Goal: Transaction & Acquisition: Purchase product/service

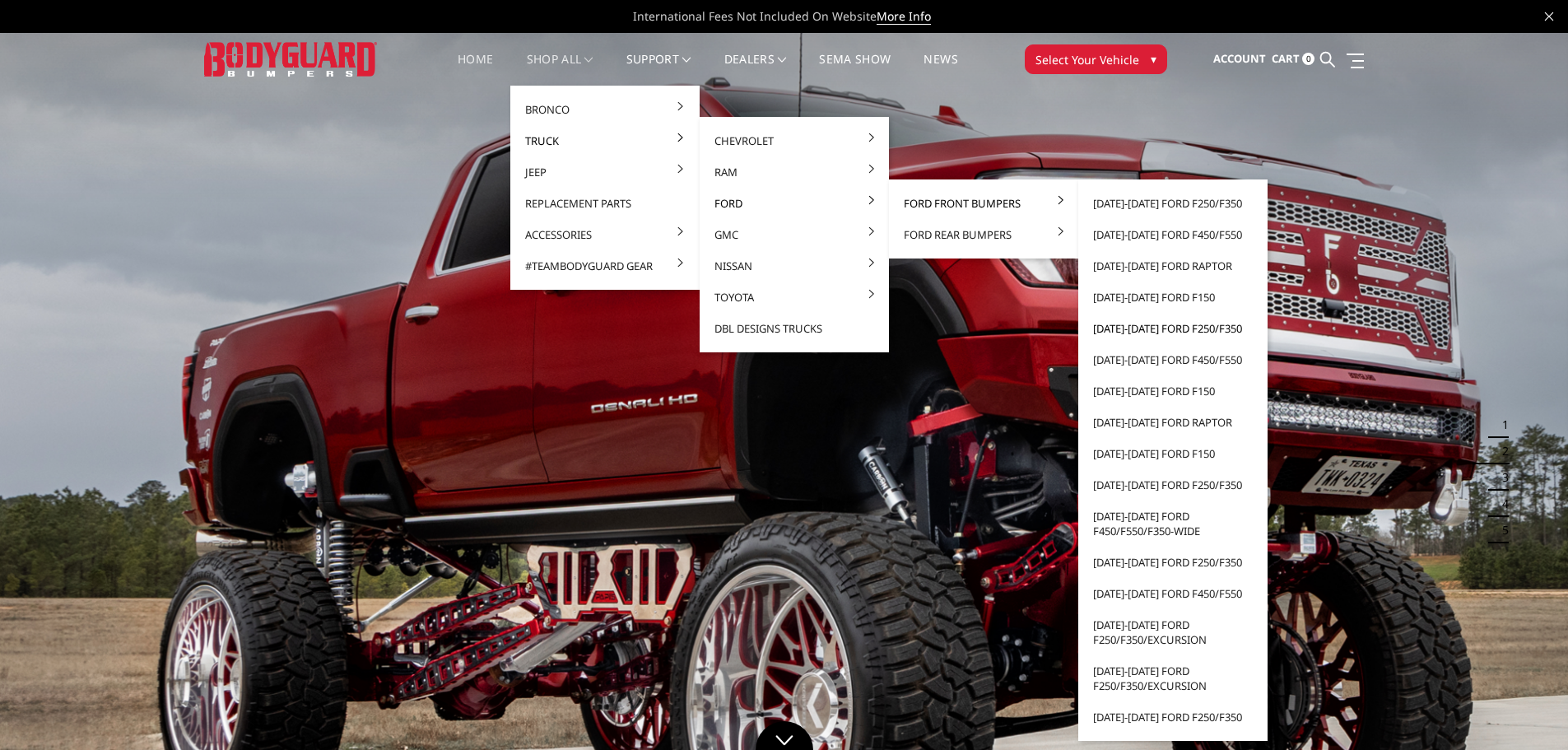
click at [1130, 328] on link "[DATE]-[DATE] Ford F250/F350" at bounding box center [1172, 328] width 176 height 31
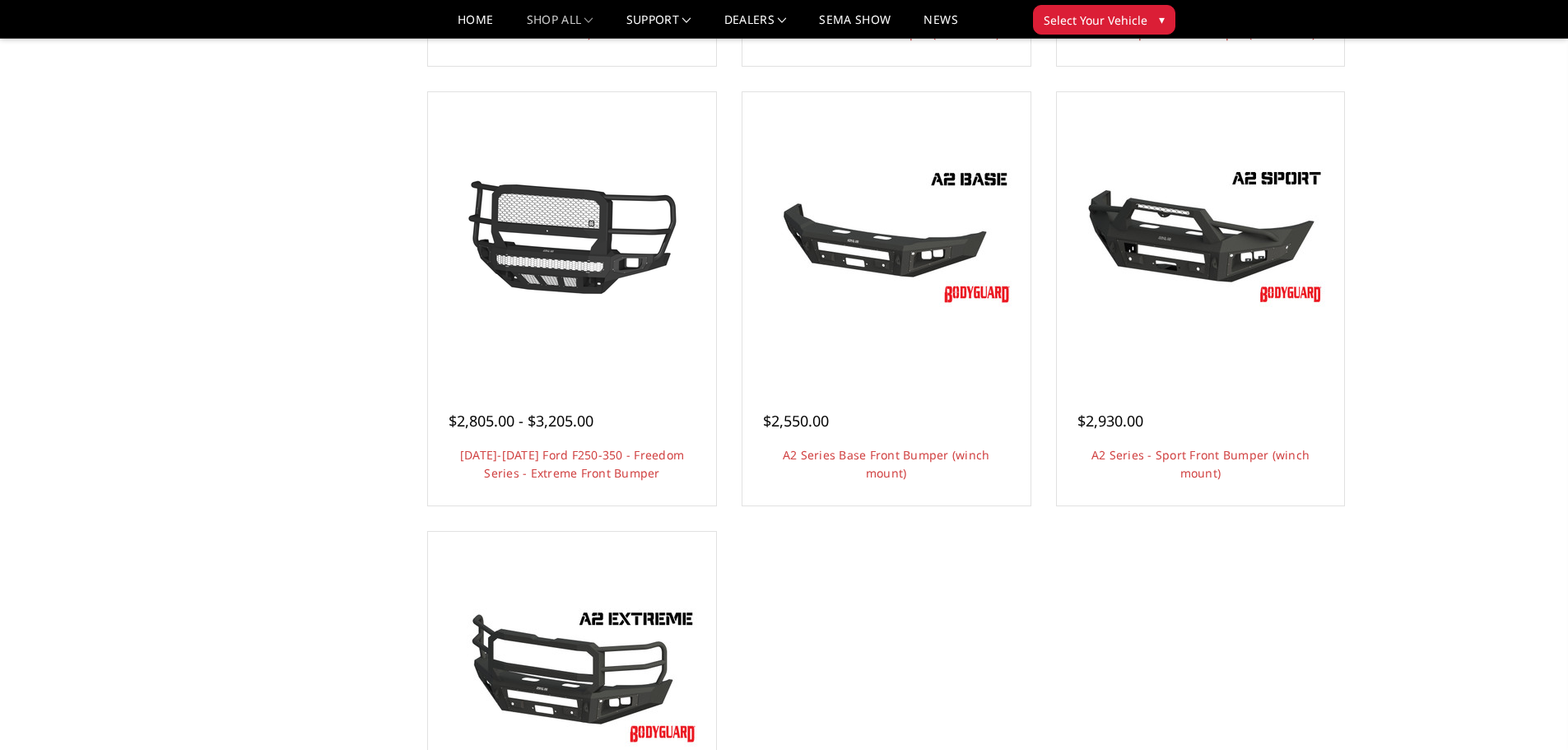
scroll to position [988, 0]
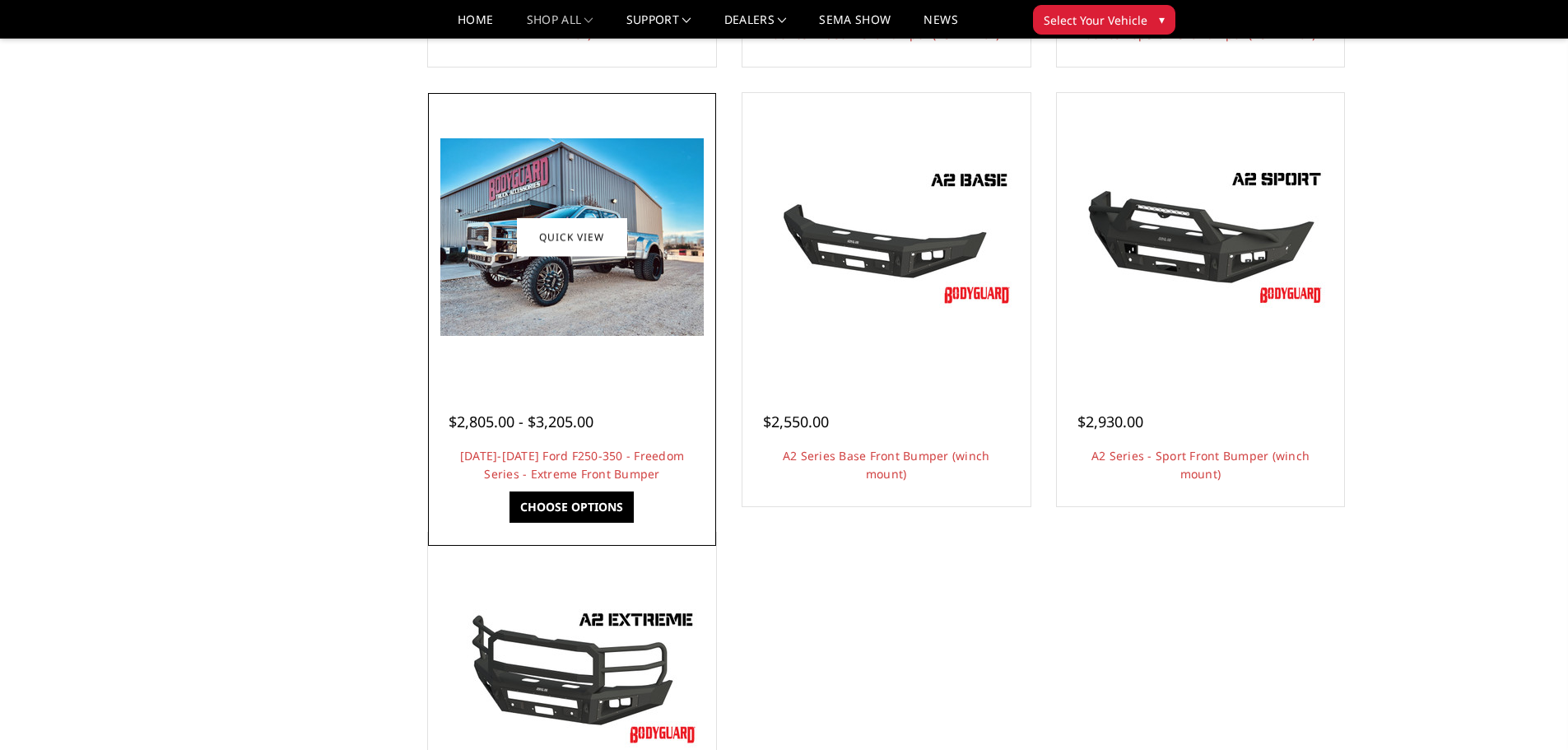
click at [568, 322] on img at bounding box center [571, 237] width 263 height 198
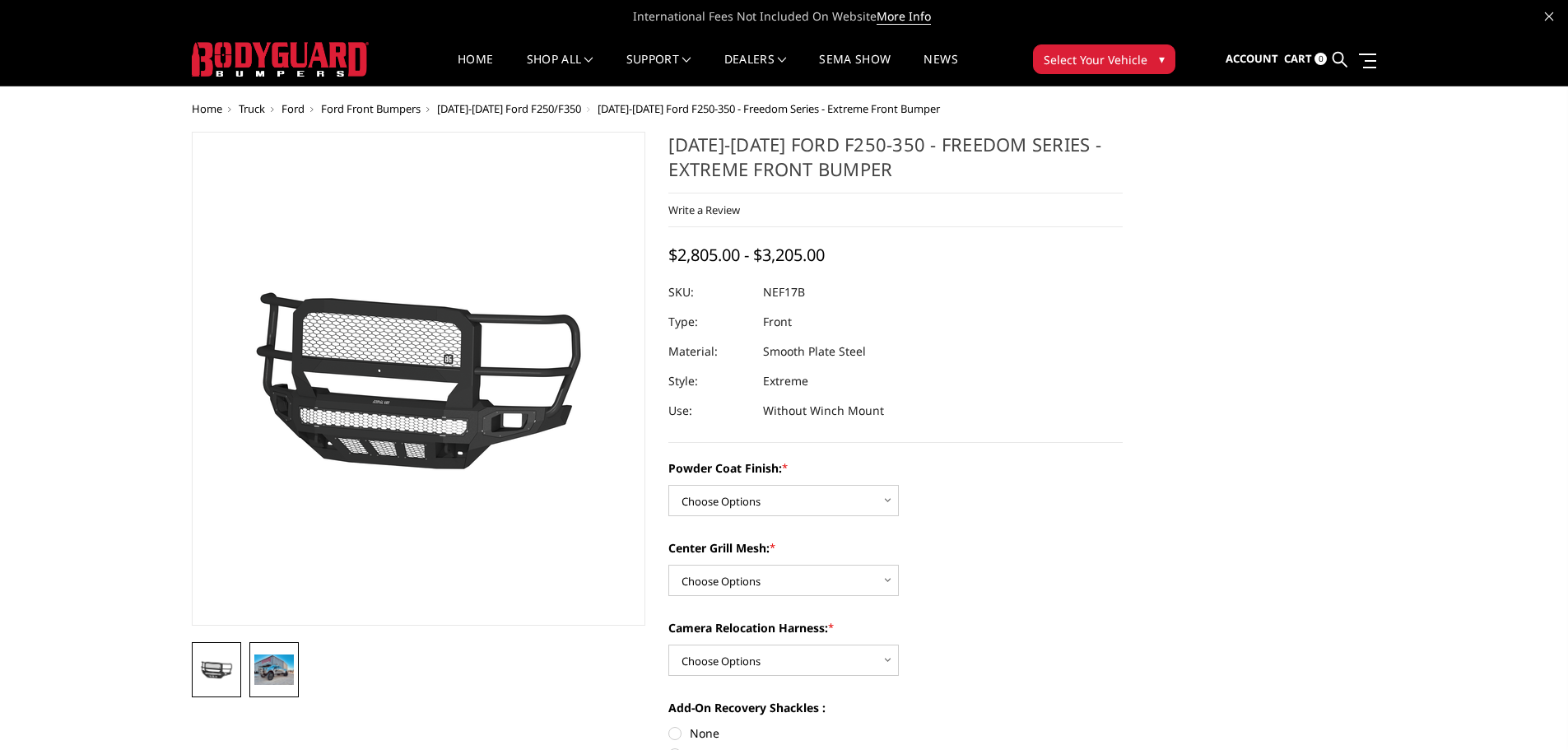
click at [293, 665] on img at bounding box center [274, 669] width 39 height 29
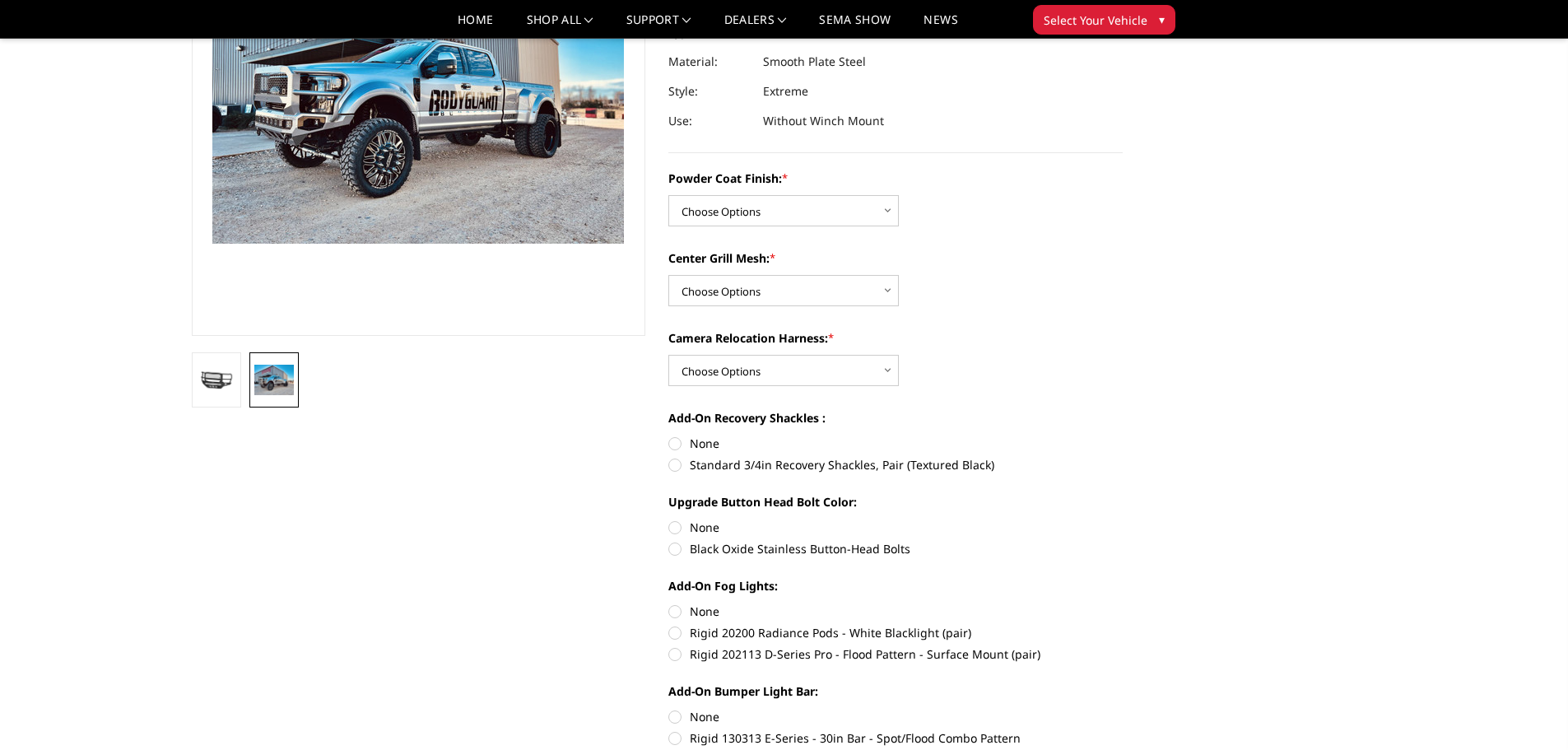
scroll to position [247, 0]
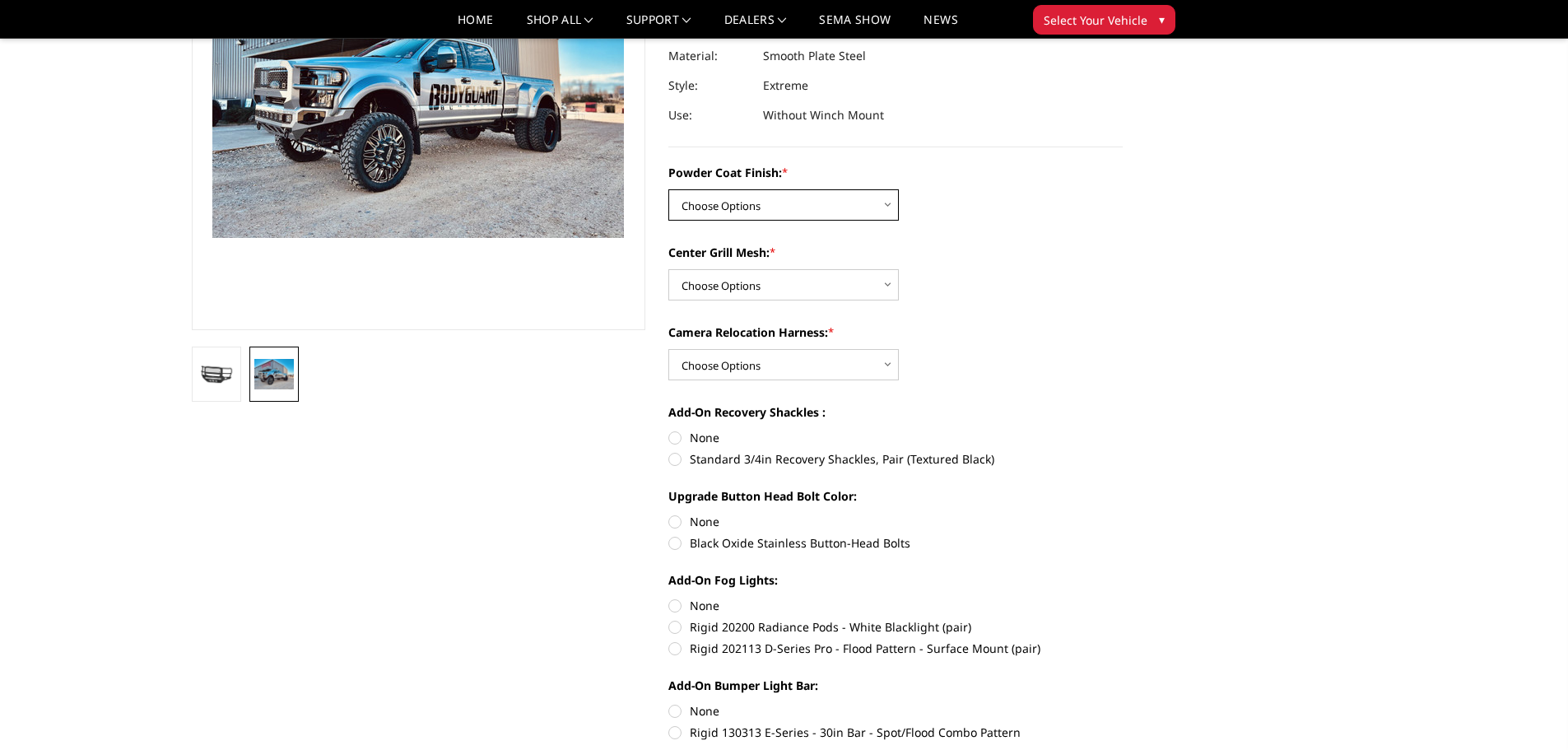
click at [884, 206] on select "Choose Options Bare Metal Textured Black Powder Coat" at bounding box center [783, 205] width 230 height 31
select select "3088"
click at [668, 190] on select "Choose Options Bare Metal Textured Black Powder Coat" at bounding box center [783, 205] width 230 height 31
click at [885, 284] on select "Choose Options WITH Expanded Metal in Center Grill WITHOUT Expanded Metal in Ce…" at bounding box center [783, 284] width 230 height 31
click at [970, 253] on label "Center Grill Mesh: *" at bounding box center [895, 252] width 454 height 18
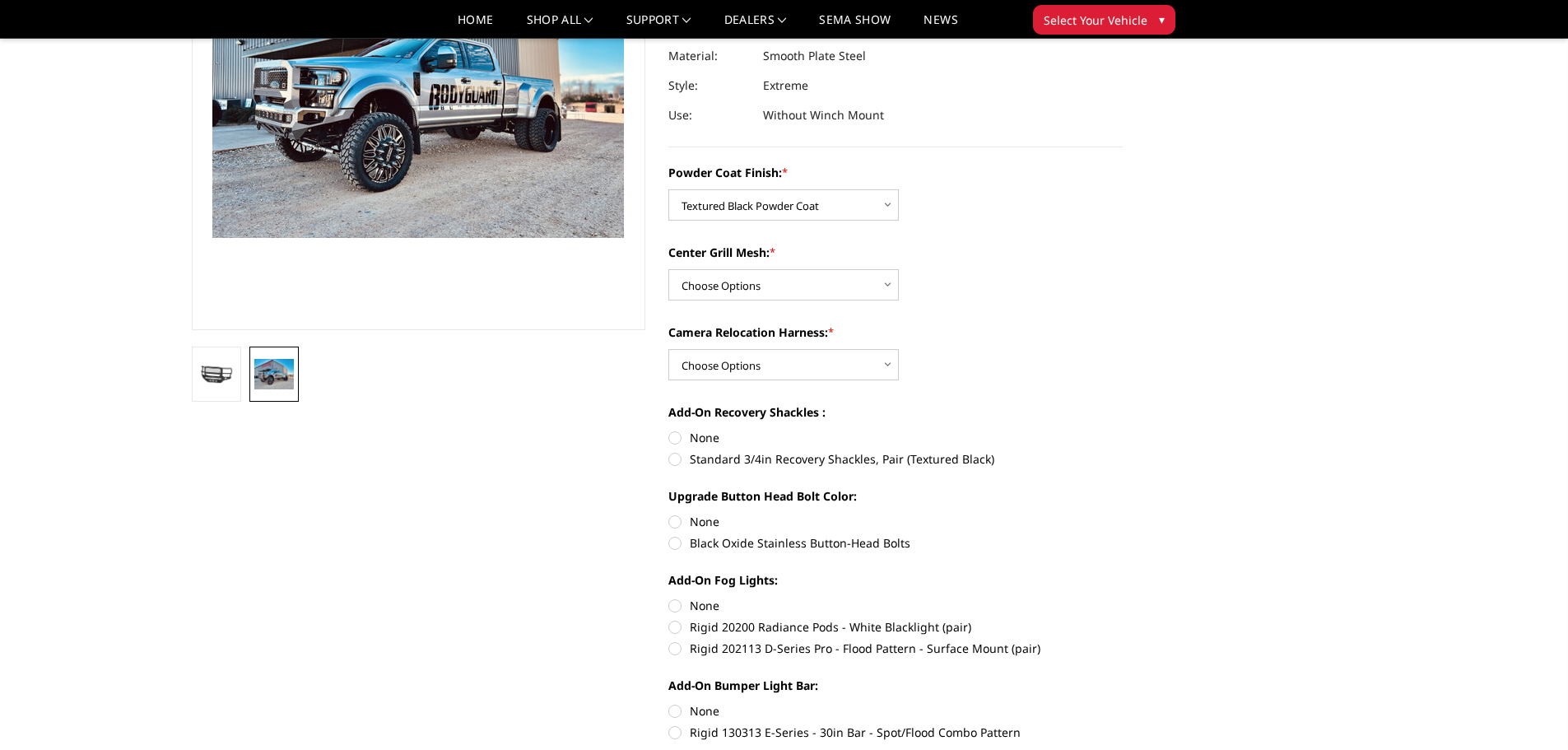
click at [898, 269] on select "Choose Options WITH Expanded Metal in Center Grill WITHOUT Expanded Metal in Ce…" at bounding box center [783, 284] width 230 height 31
click at [879, 365] on select "Choose Options WITH Camera Relocation Harness WITHOUT Camera Relocation Harness" at bounding box center [783, 364] width 230 height 31
click at [877, 368] on select "Choose Options WITH Camera Relocation Harness WITHOUT Camera Relocation Harness" at bounding box center [783, 364] width 230 height 31
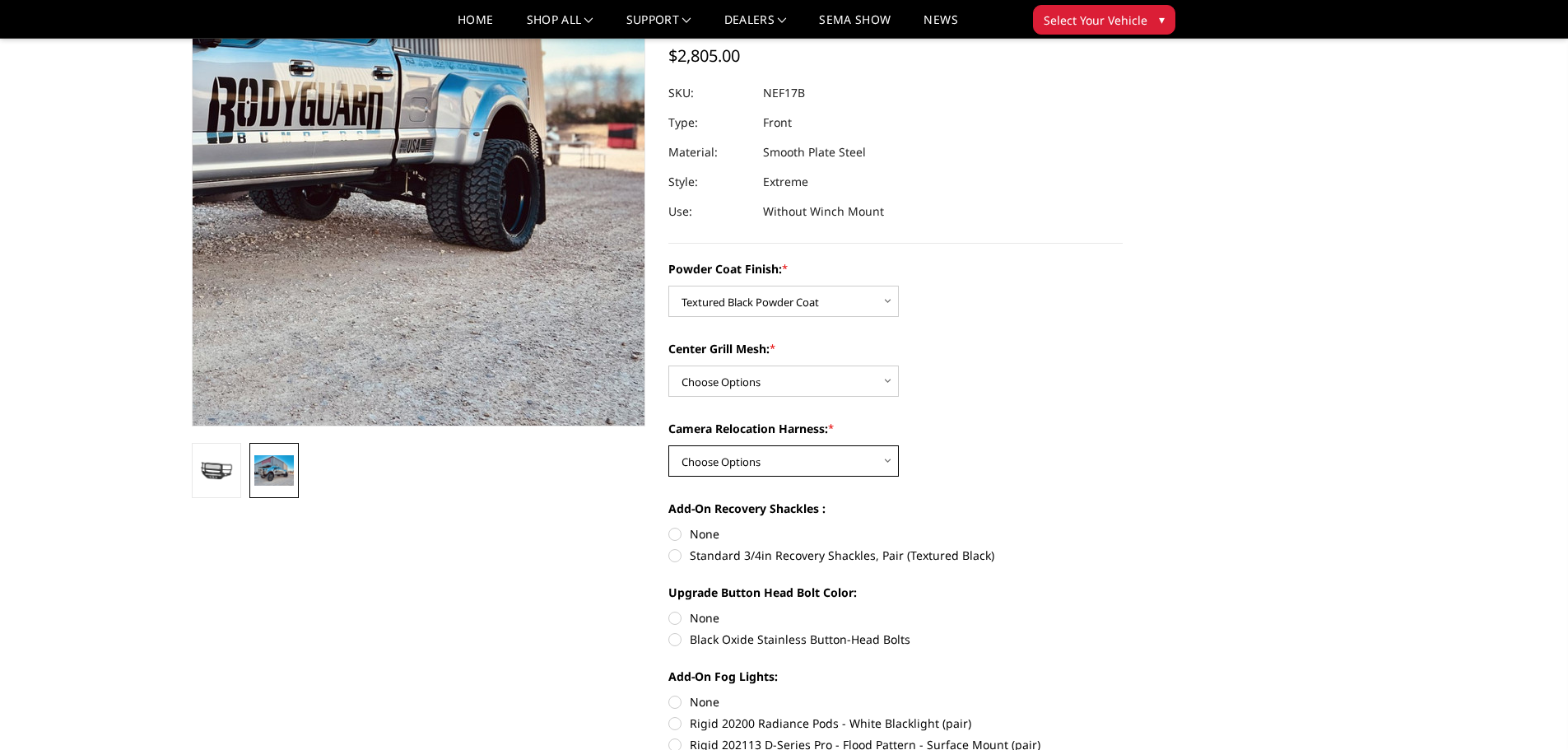
scroll to position [0, 0]
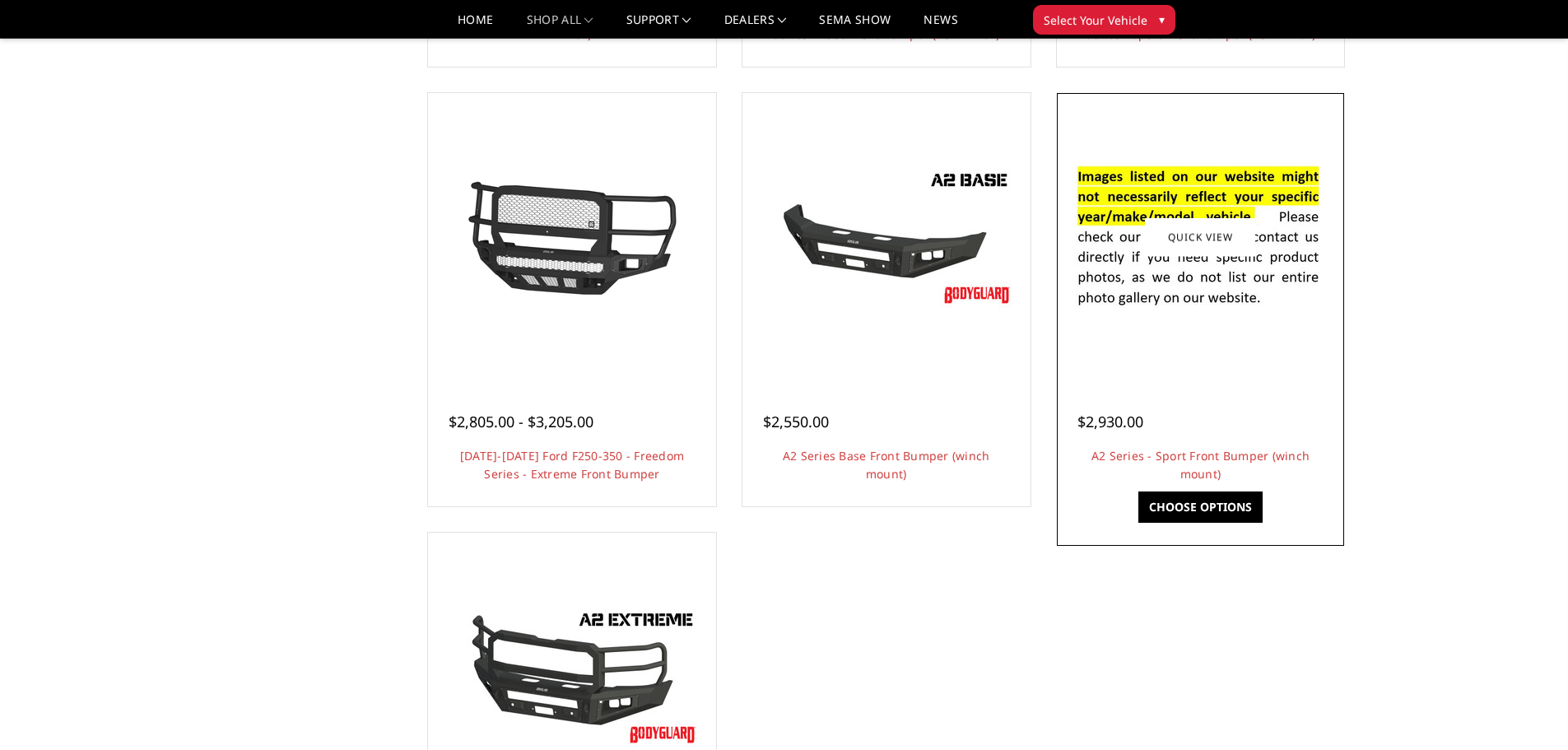
click at [1222, 347] on div at bounding box center [1201, 236] width 280 height 280
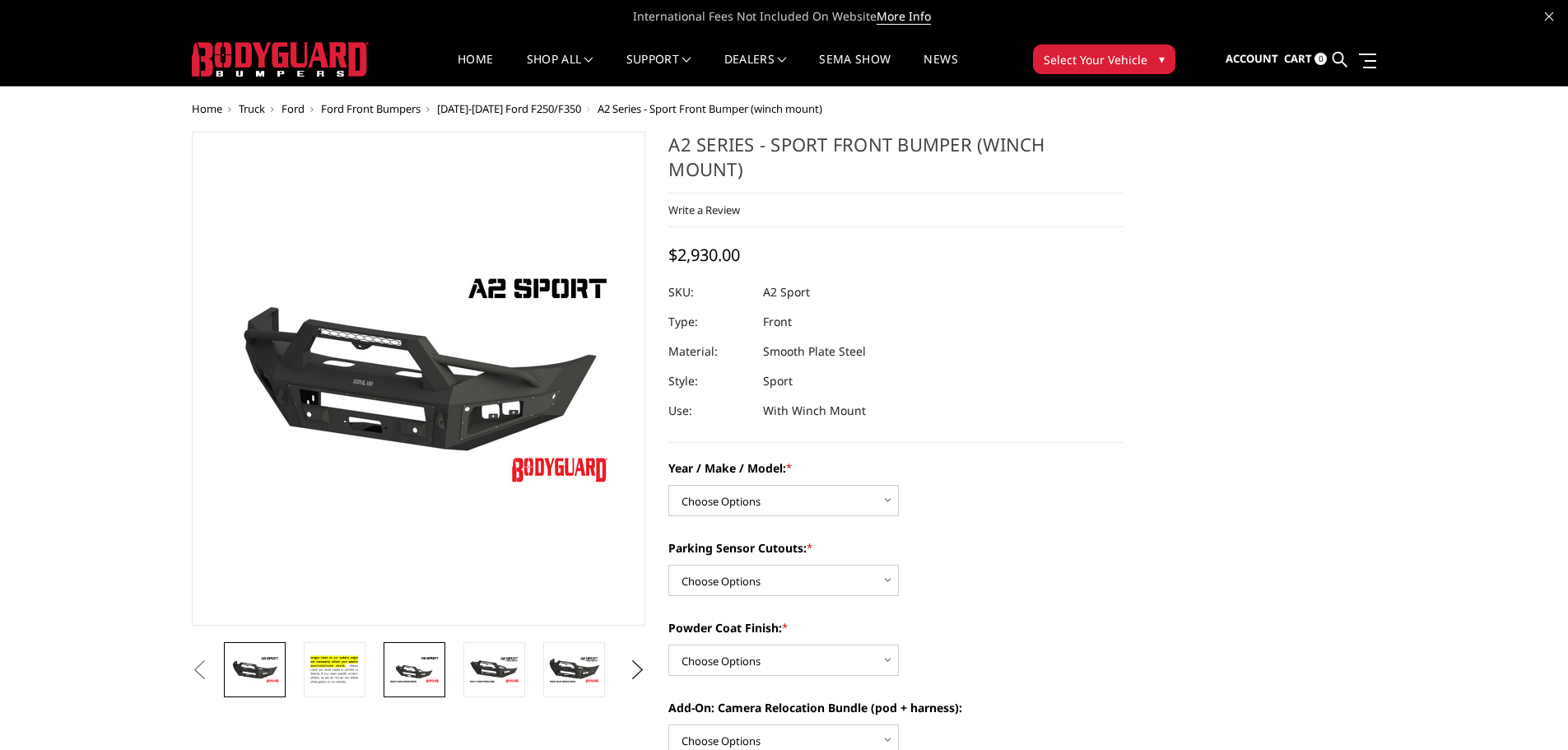
click at [418, 678] on img at bounding box center [414, 670] width 52 height 29
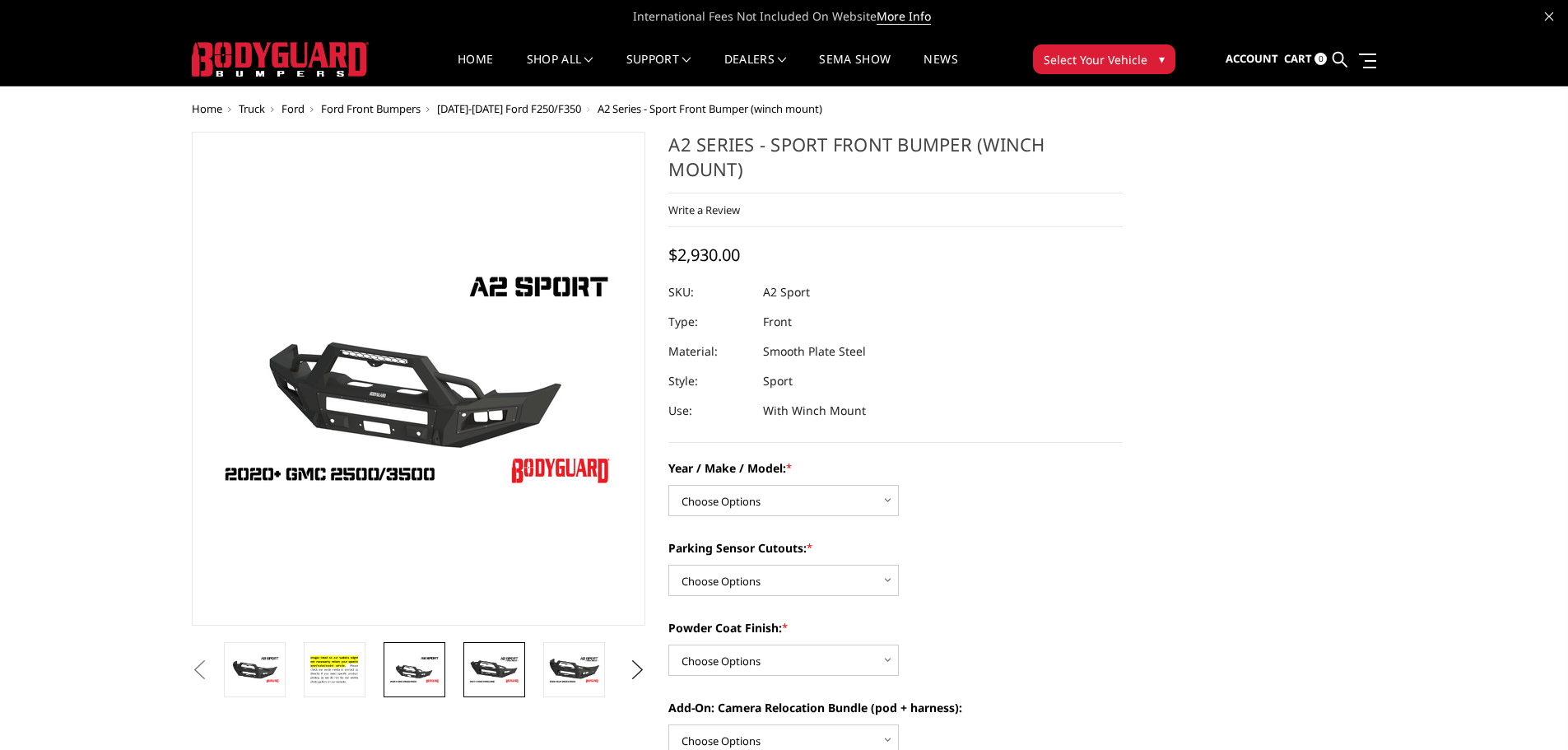
click at [472, 674] on img at bounding box center [494, 670] width 52 height 29
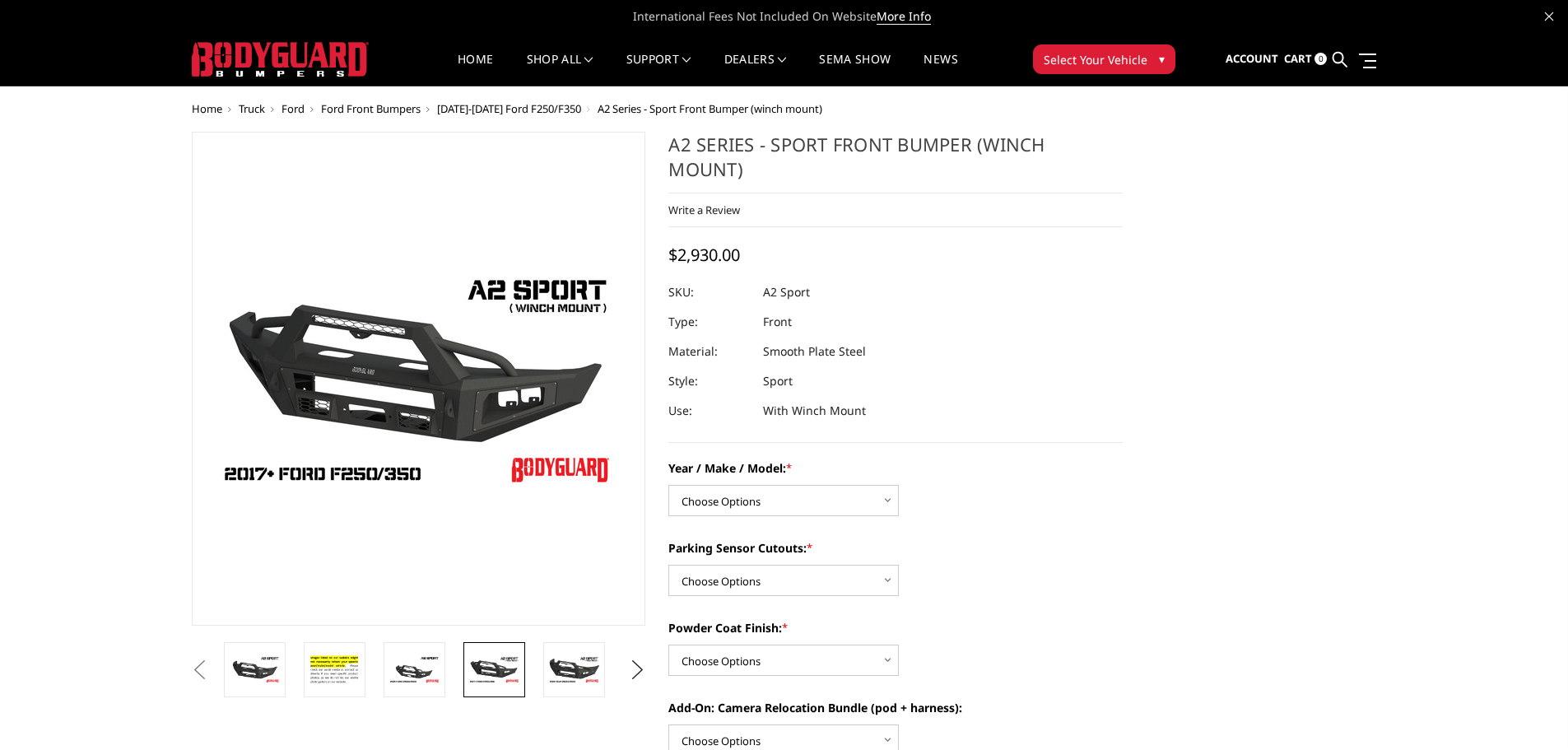
click at [511, 671] on img at bounding box center [494, 670] width 52 height 29
click at [567, 669] on img at bounding box center [574, 670] width 52 height 29
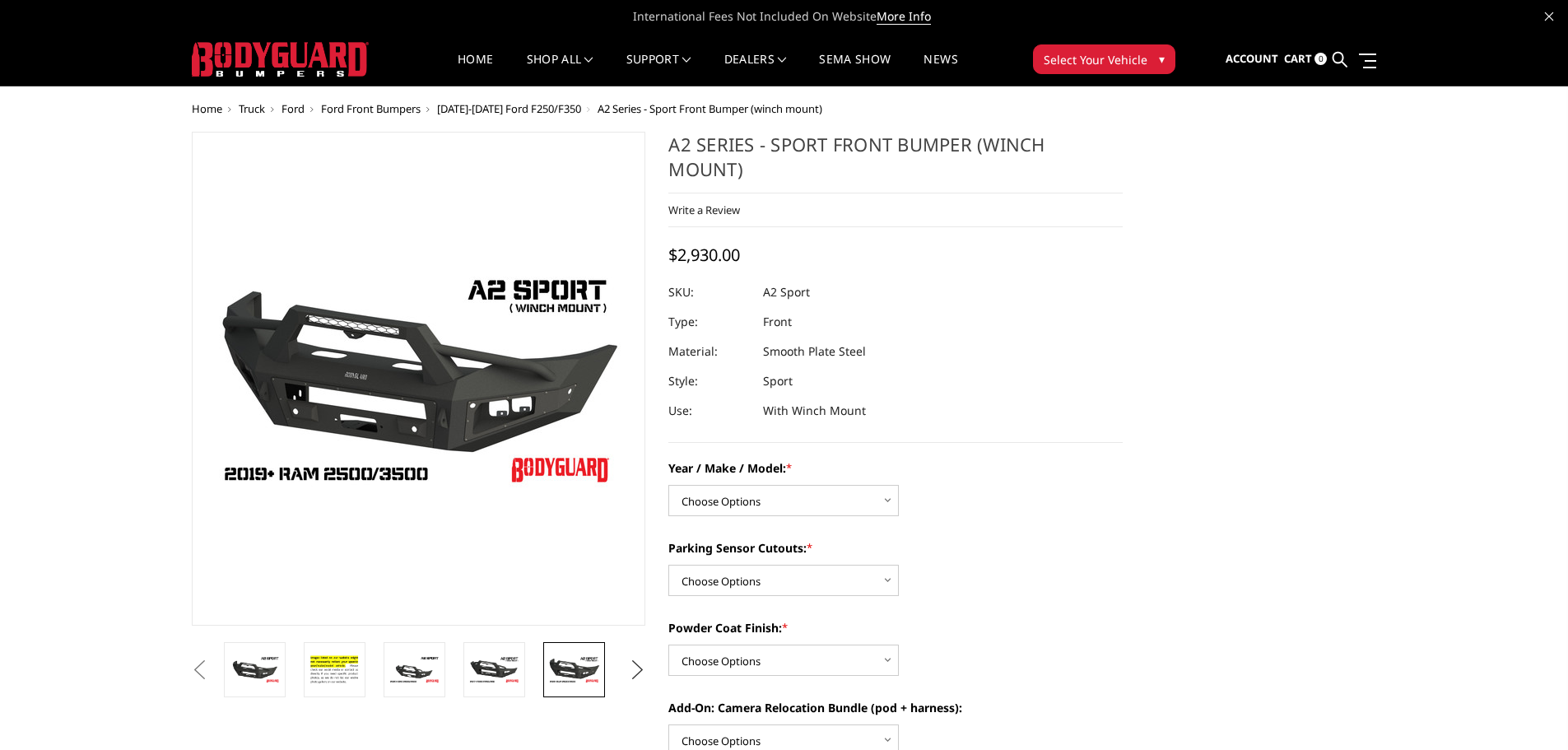
click at [638, 669] on button "Next" at bounding box center [637, 671] width 25 height 25
click at [585, 674] on img at bounding box center [574, 670] width 52 height 29
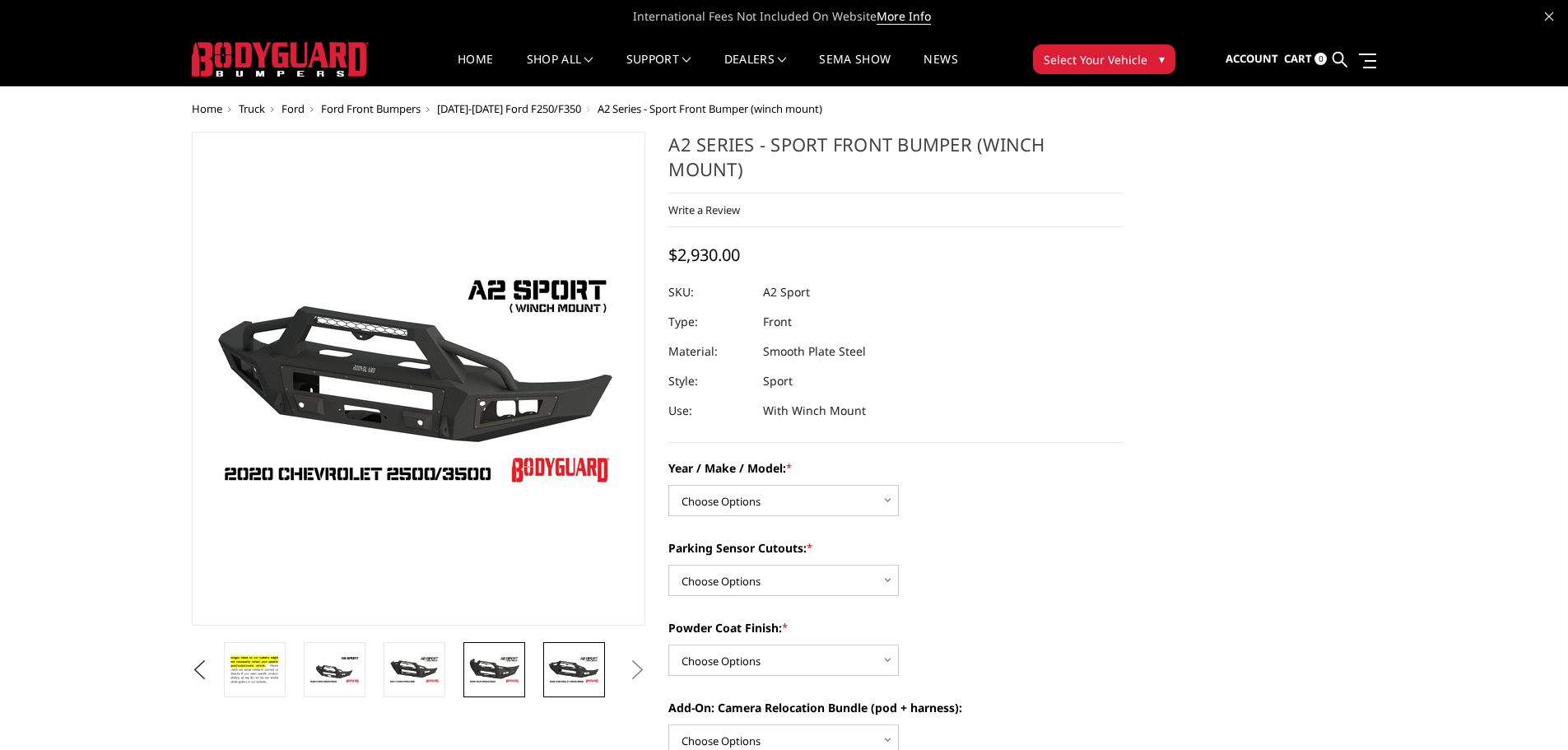
click at [493, 671] on img at bounding box center [494, 670] width 52 height 29
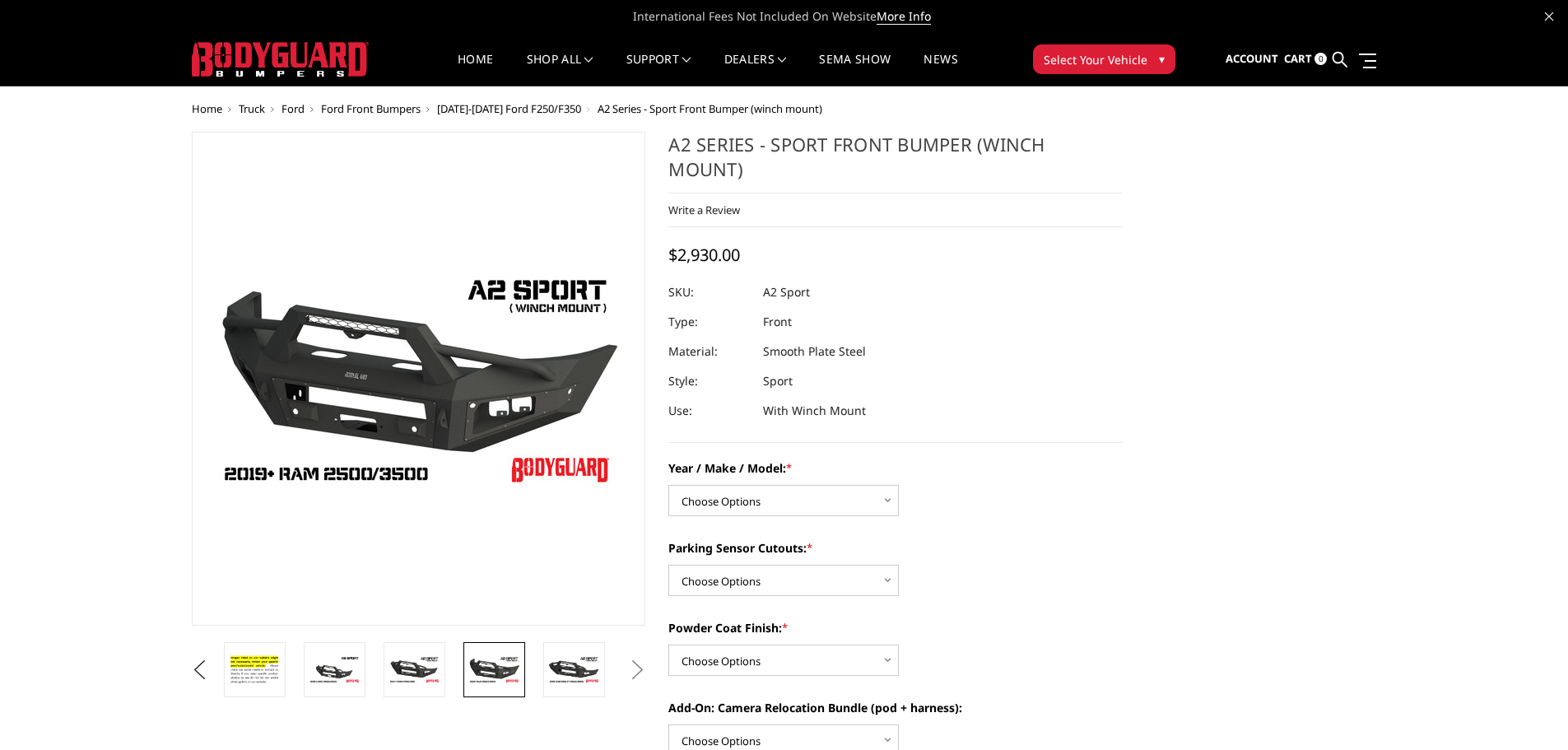
click at [493, 671] on img at bounding box center [494, 670] width 52 height 29
click at [432, 669] on img at bounding box center [414, 670] width 52 height 29
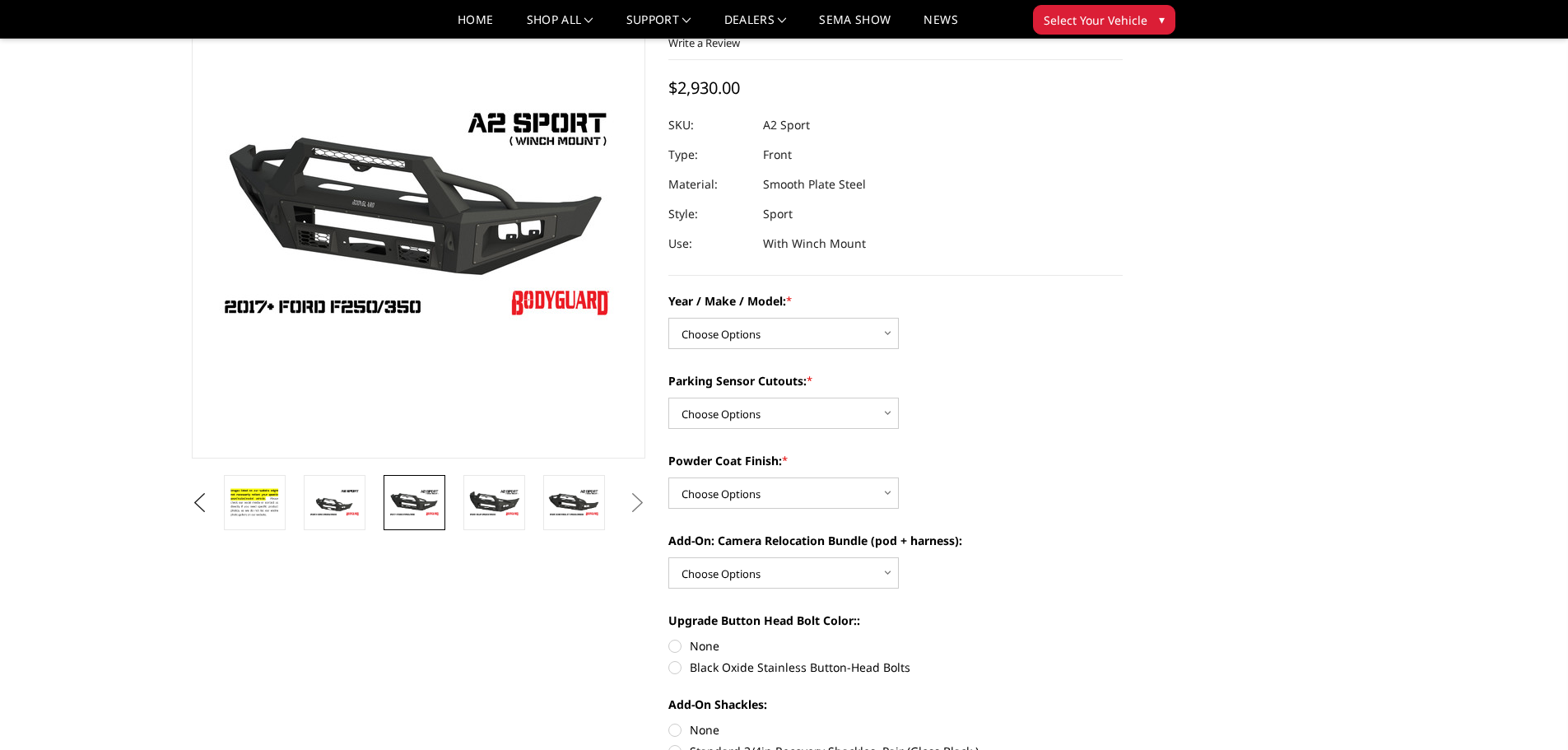
scroll to position [165, 0]
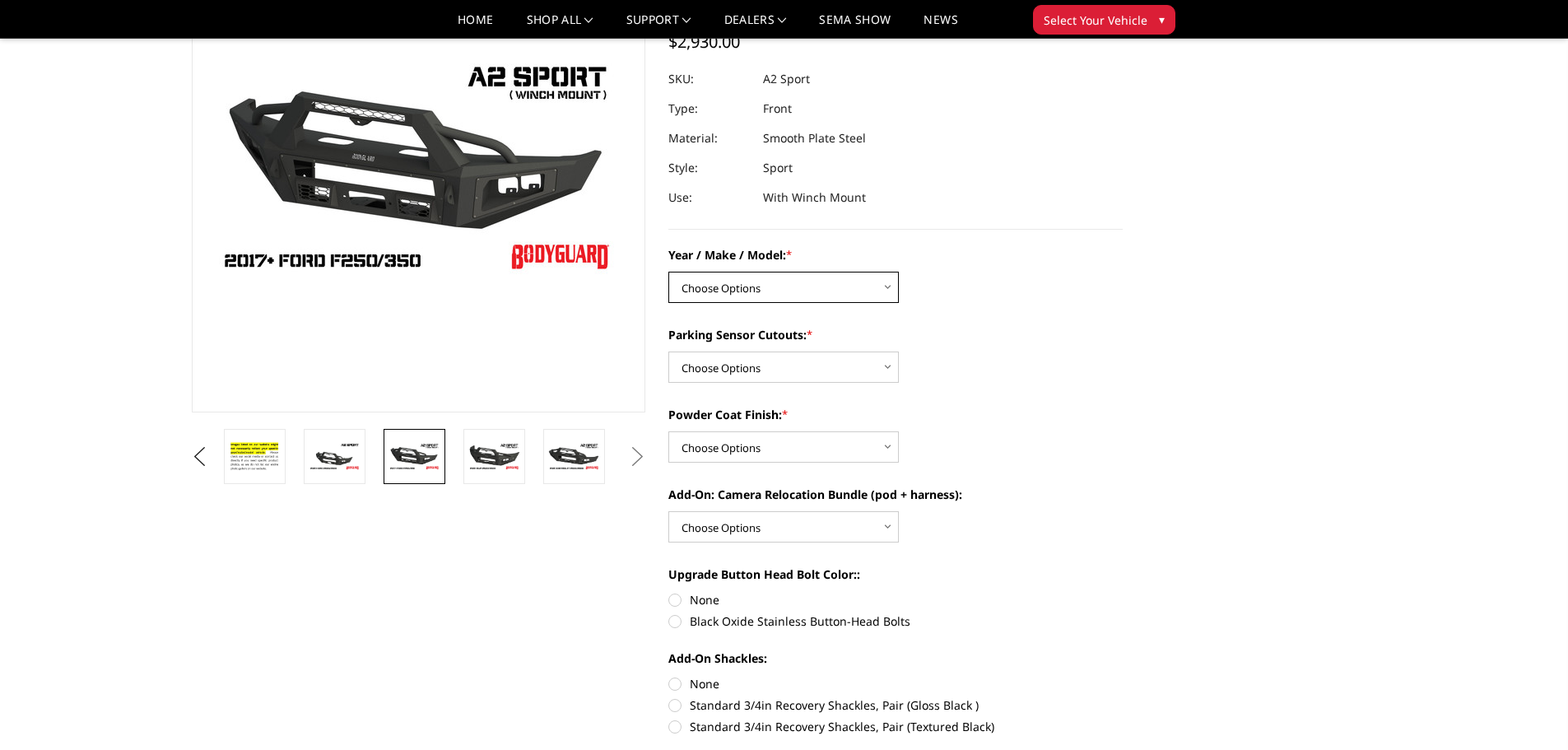
click at [885, 288] on select "Choose Options Chevrolet 20-23 2500 / 3500 Ford 17-22 F250 / F350 Ford 17-22 F4…" at bounding box center [783, 286] width 230 height 31
select select "826"
click at [668, 271] on select "Choose Options Chevrolet 20-23 2500 / 3500 Ford 17-22 F250 / F350 Ford 17-22 F4…" at bounding box center [783, 286] width 230 height 31
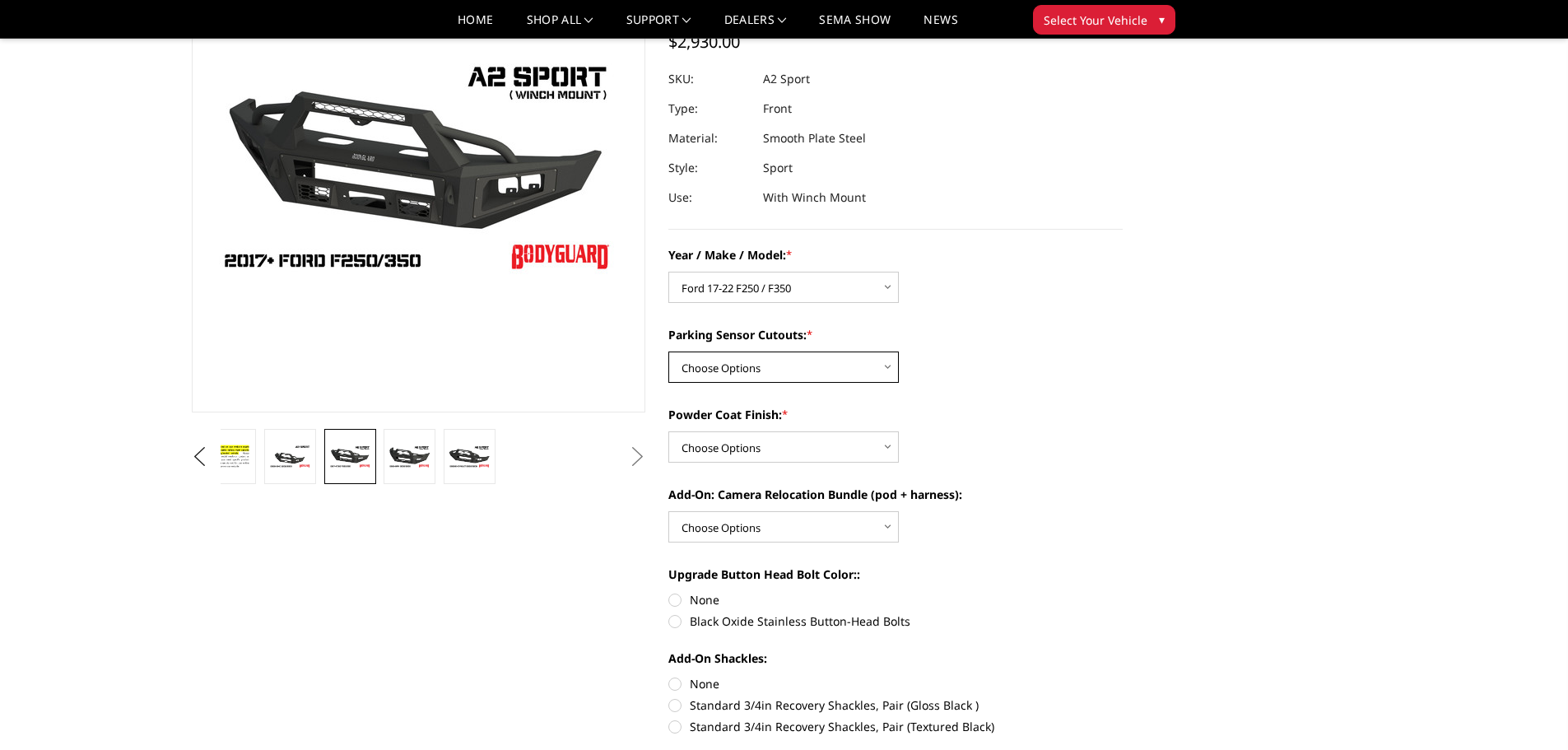
click at [884, 373] on select "Choose Options Yes - I have front parking sensors No - I do NOT have parking se…" at bounding box center [783, 367] width 230 height 31
click at [1006, 326] on label "Parking Sensor Cutouts: *" at bounding box center [895, 334] width 454 height 18
click at [898, 352] on select "Choose Options Yes - I have front parking sensors No - I do NOT have parking se…" at bounding box center [783, 367] width 230 height 31
click at [883, 447] on select "Choose Options Bare metal (included) Texture Black Powder Coat" at bounding box center [783, 447] width 230 height 31
select select "520"
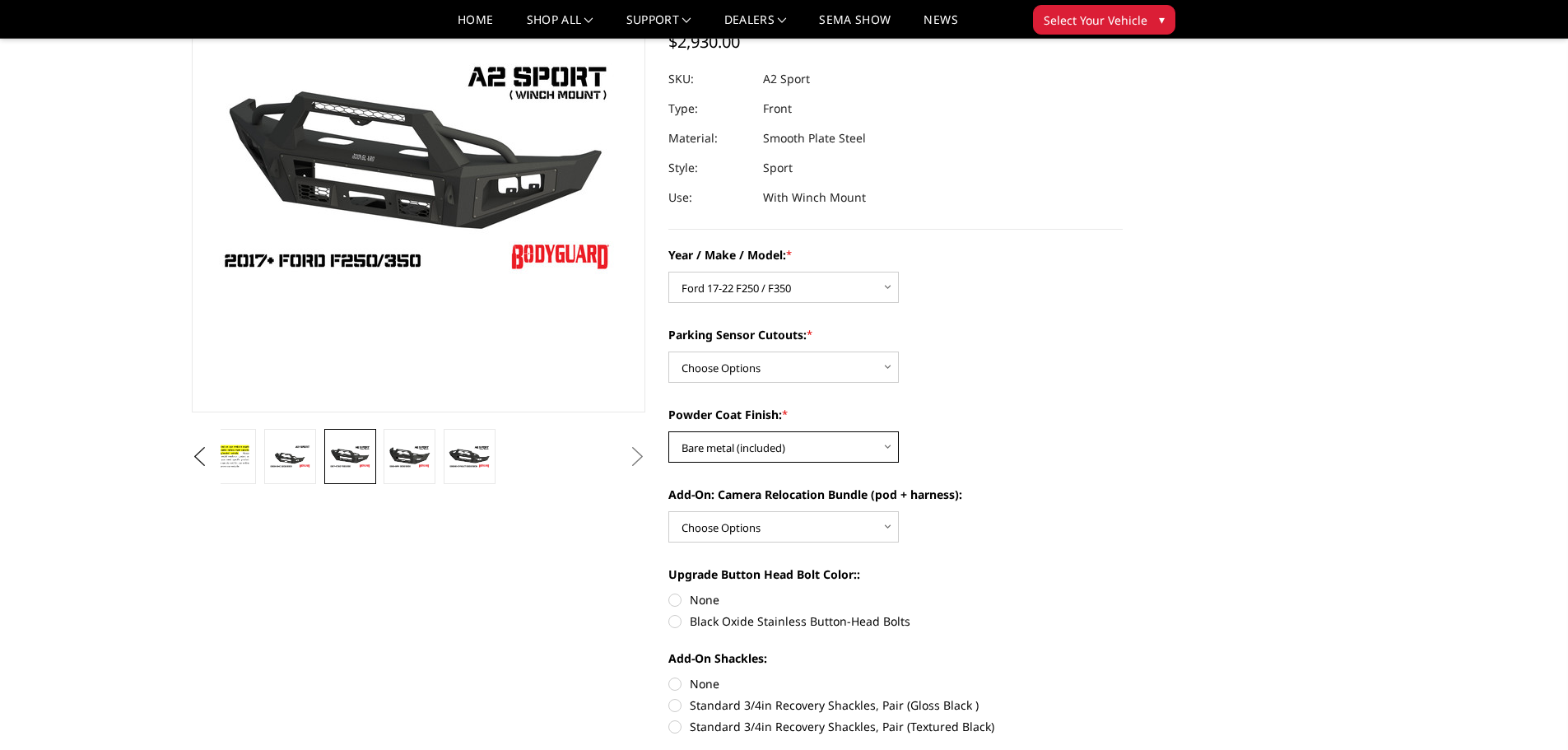
click at [668, 432] on select "Choose Options Bare metal (included) Texture Black Powder Coat" at bounding box center [783, 447] width 230 height 31
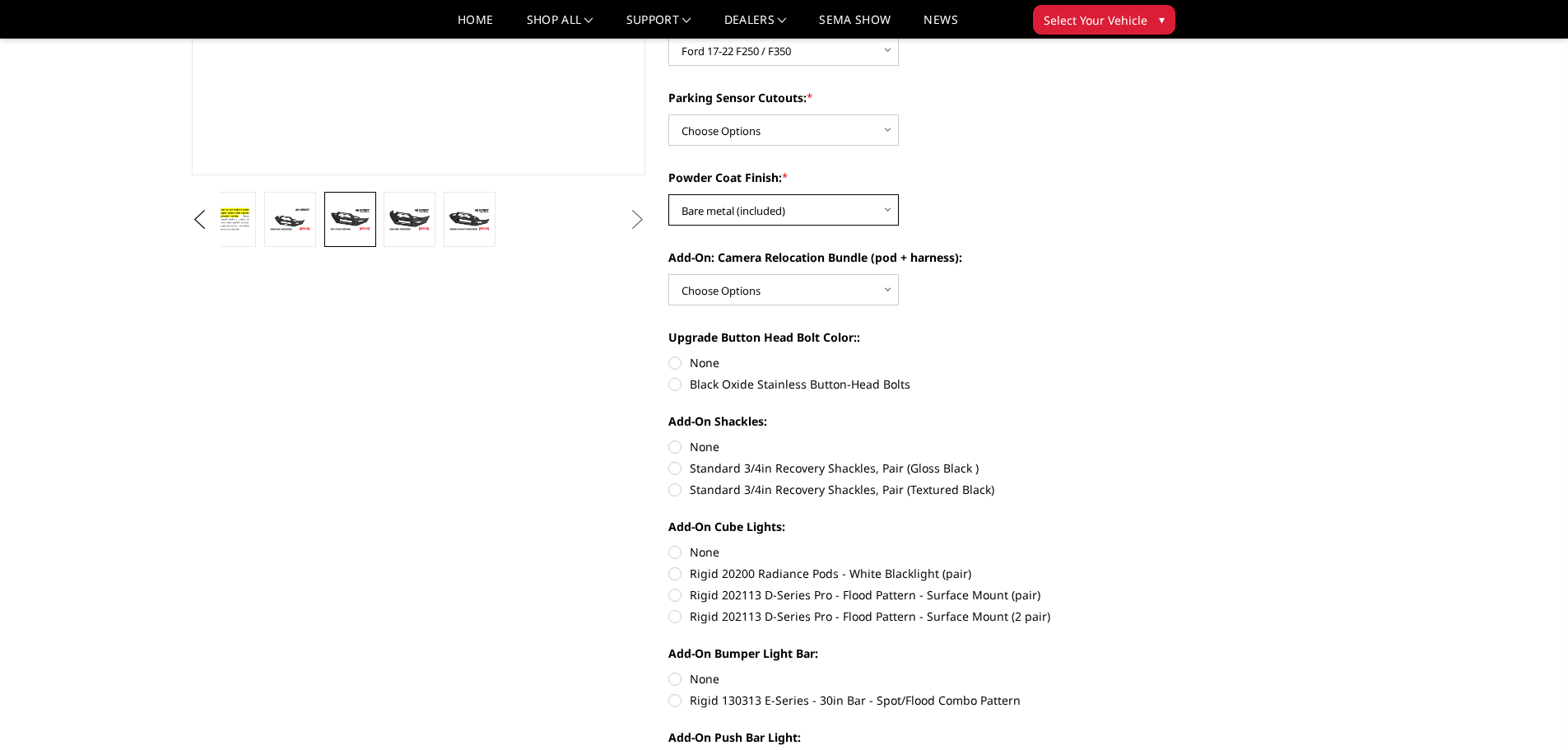
scroll to position [412, 0]
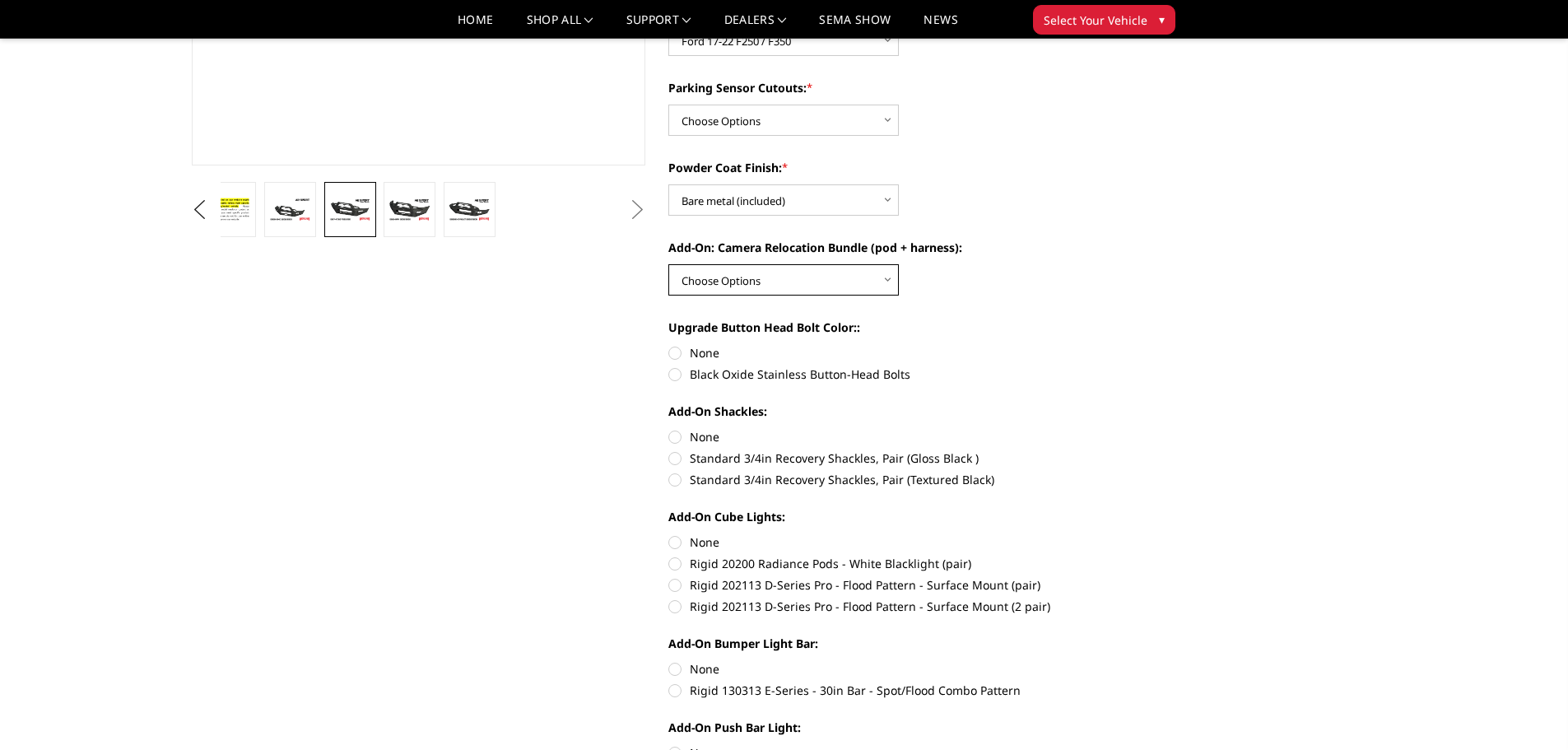
click at [886, 280] on select "Choose Options WITH front camera relocation harness + pod mount WITHOUT front c…" at bounding box center [783, 279] width 230 height 31
select select "1699"
click at [668, 264] on select "Choose Options WITH front camera relocation harness + pod mount WITHOUT front c…" at bounding box center [783, 279] width 230 height 31
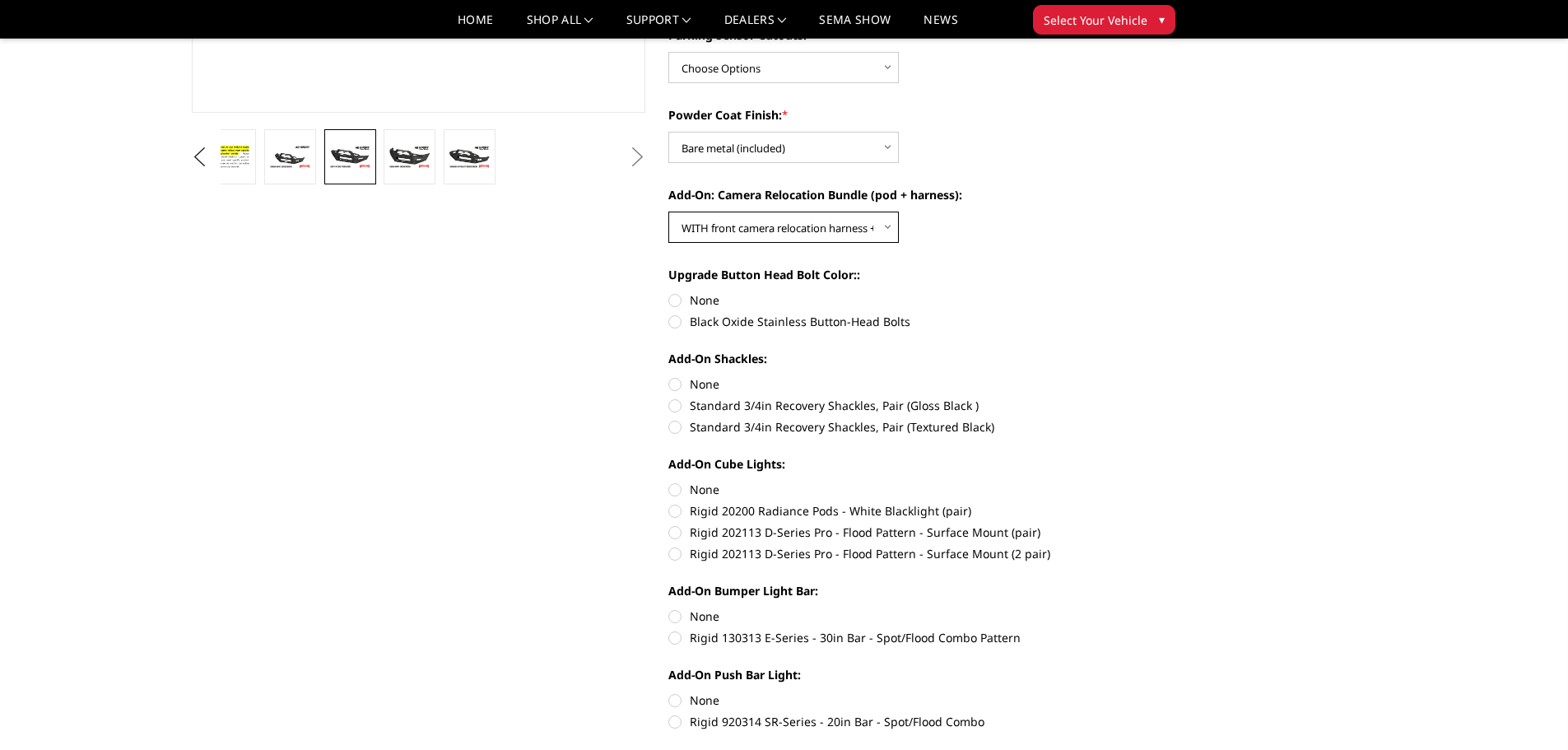
scroll to position [494, 0]
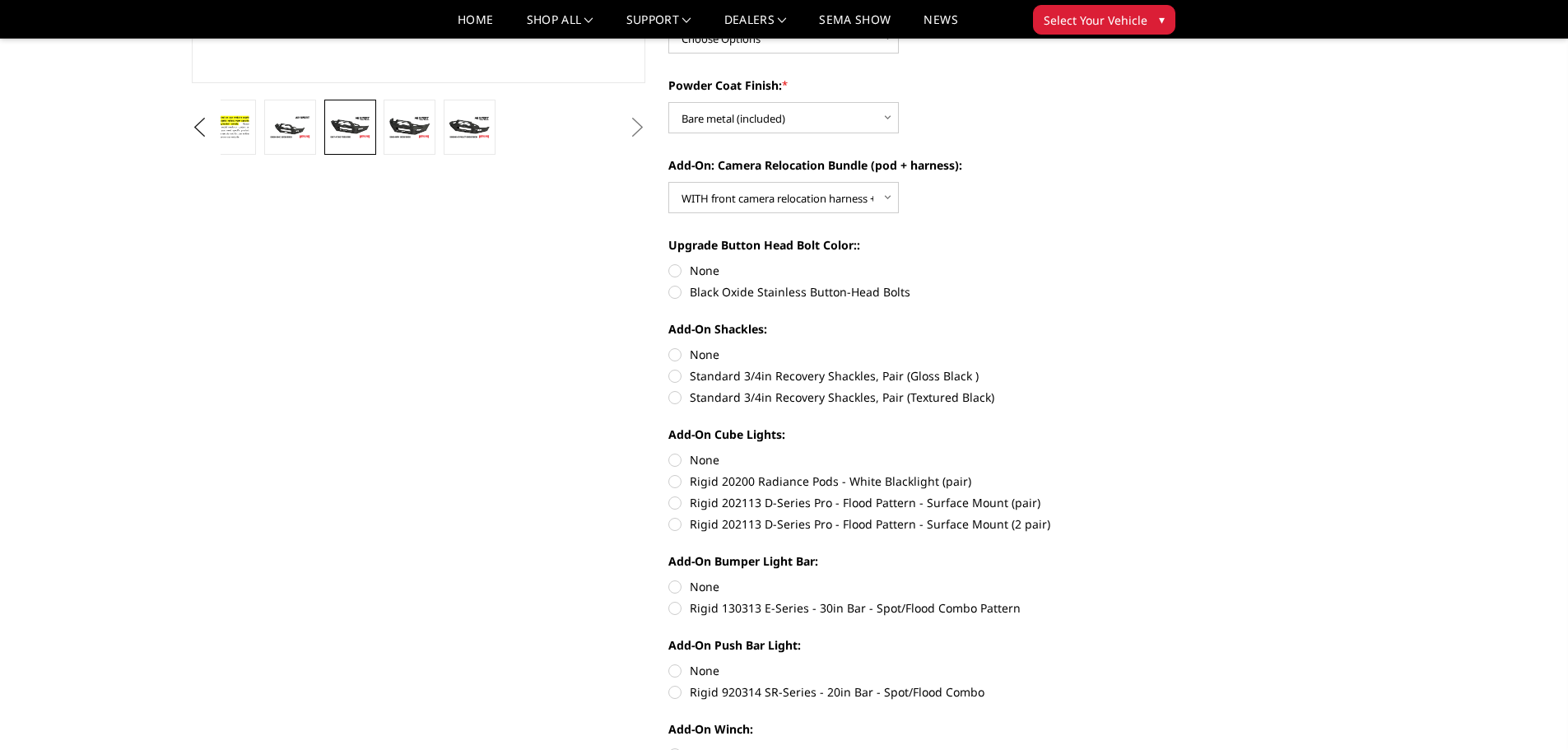
click at [674, 398] on label "Standard 3/4in Recovery Shackles, Pair (Textured Black)" at bounding box center [895, 397] width 454 height 18
click at [1123, 368] on input "Standard 3/4in Recovery Shackles, Pair (Textured Black)" at bounding box center [1123, 367] width 1 height 1
radio input "true"
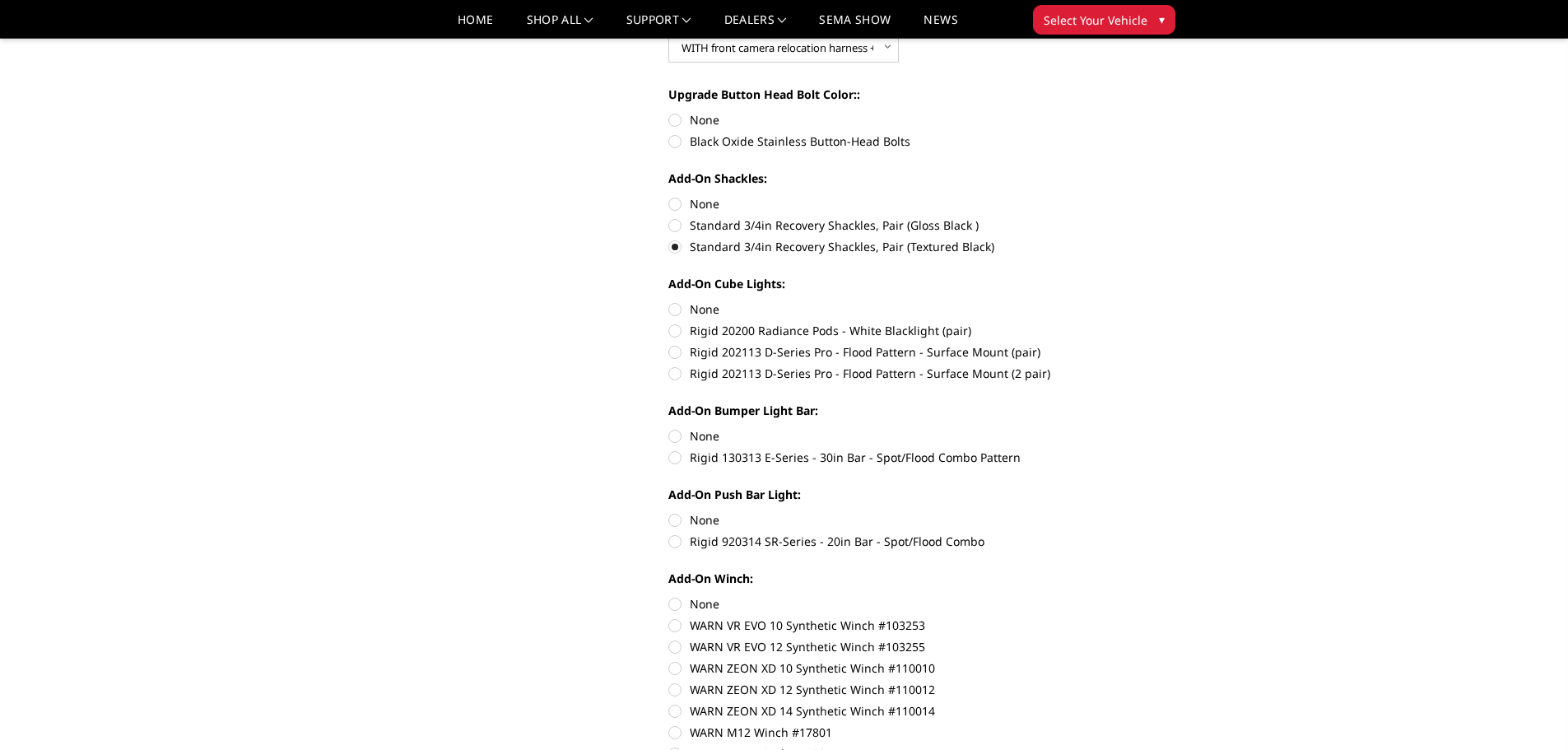
scroll to position [659, 0]
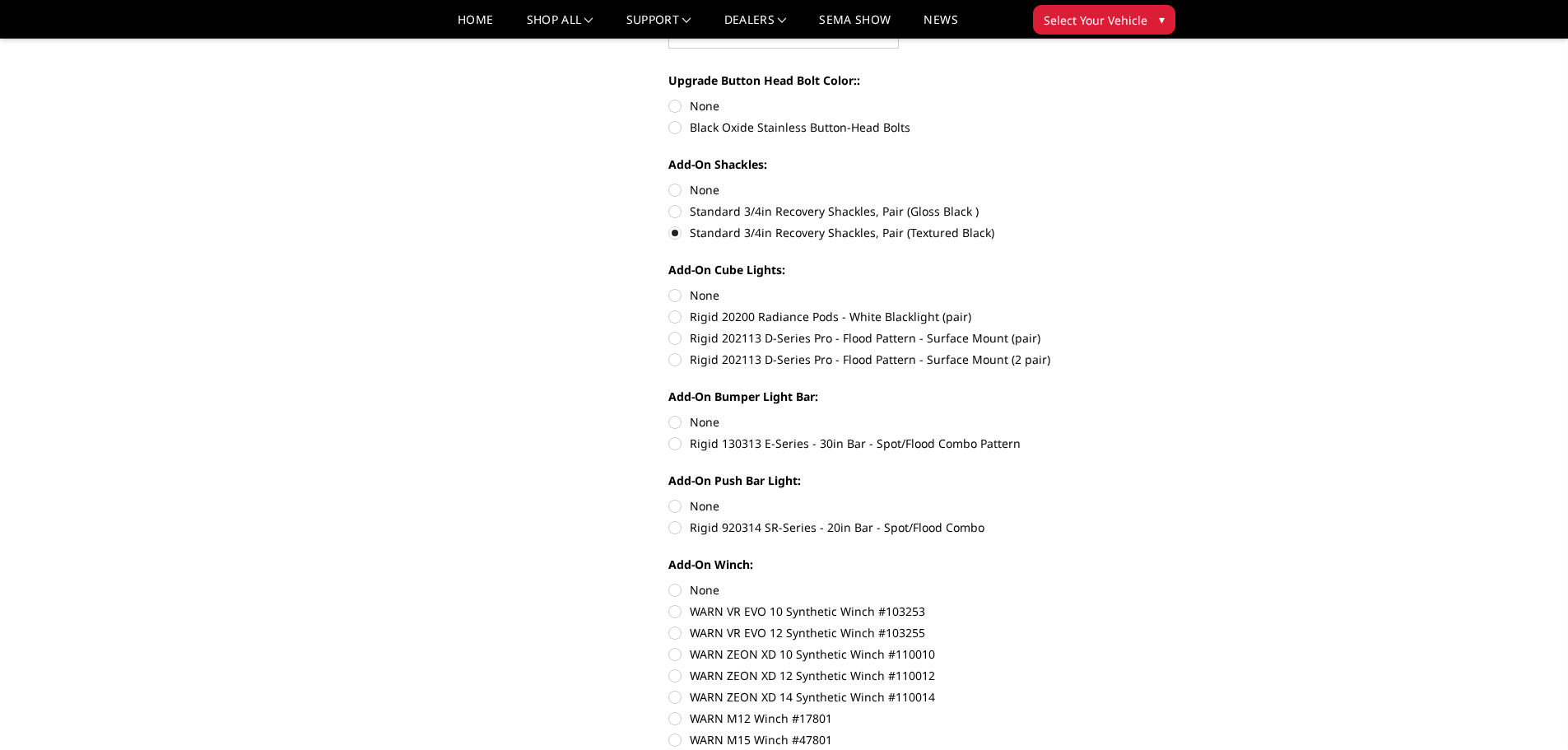
click at [673, 363] on label "Rigid 202113 D-Series Pro - Flood Pattern - Surface Mount (2 pair)" at bounding box center [895, 359] width 454 height 18
click at [1123, 330] on input "Rigid 202113 D-Series Pro - Flood Pattern - Surface Mount (2 pair)" at bounding box center [1123, 329] width 1 height 1
radio input "true"
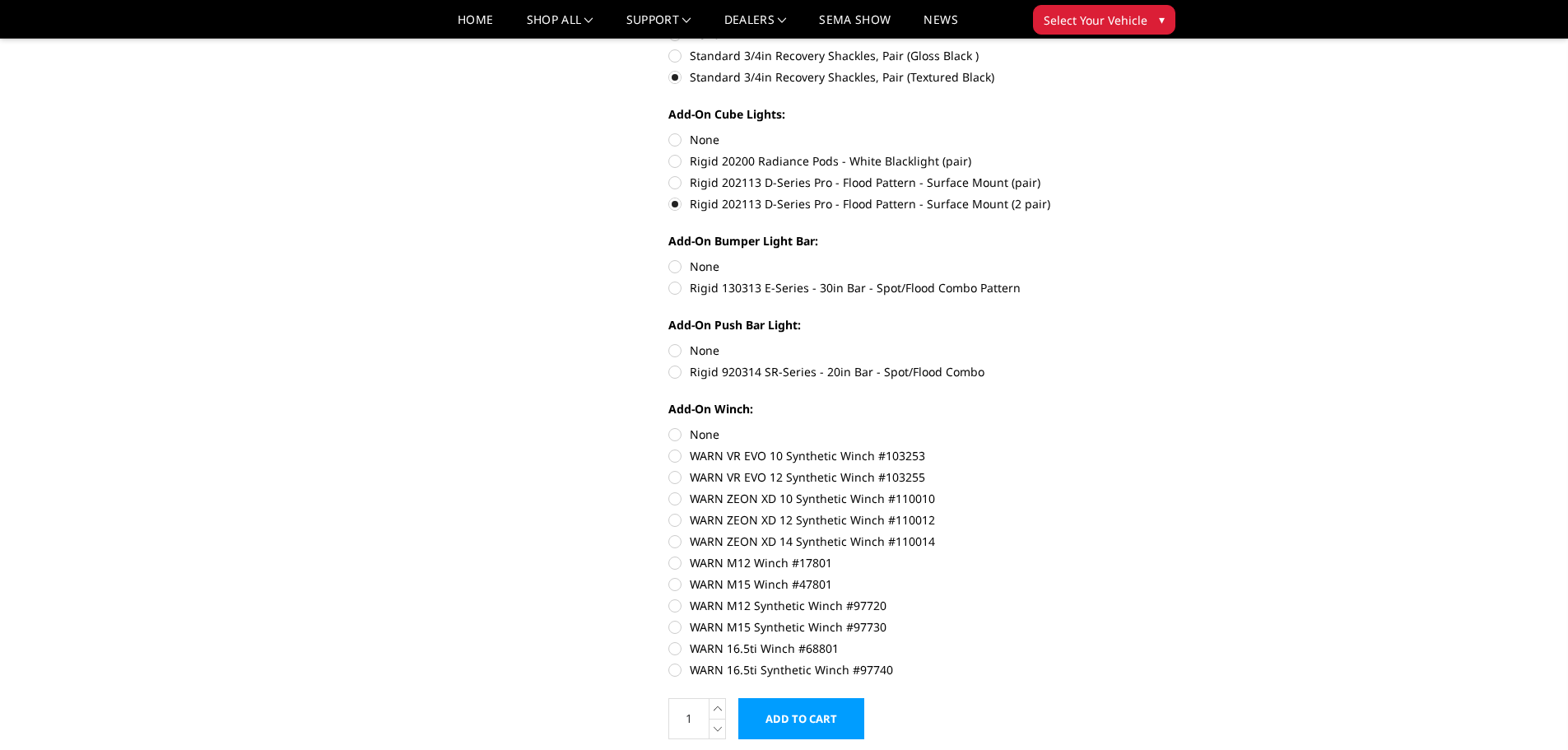
scroll to position [823, 0]
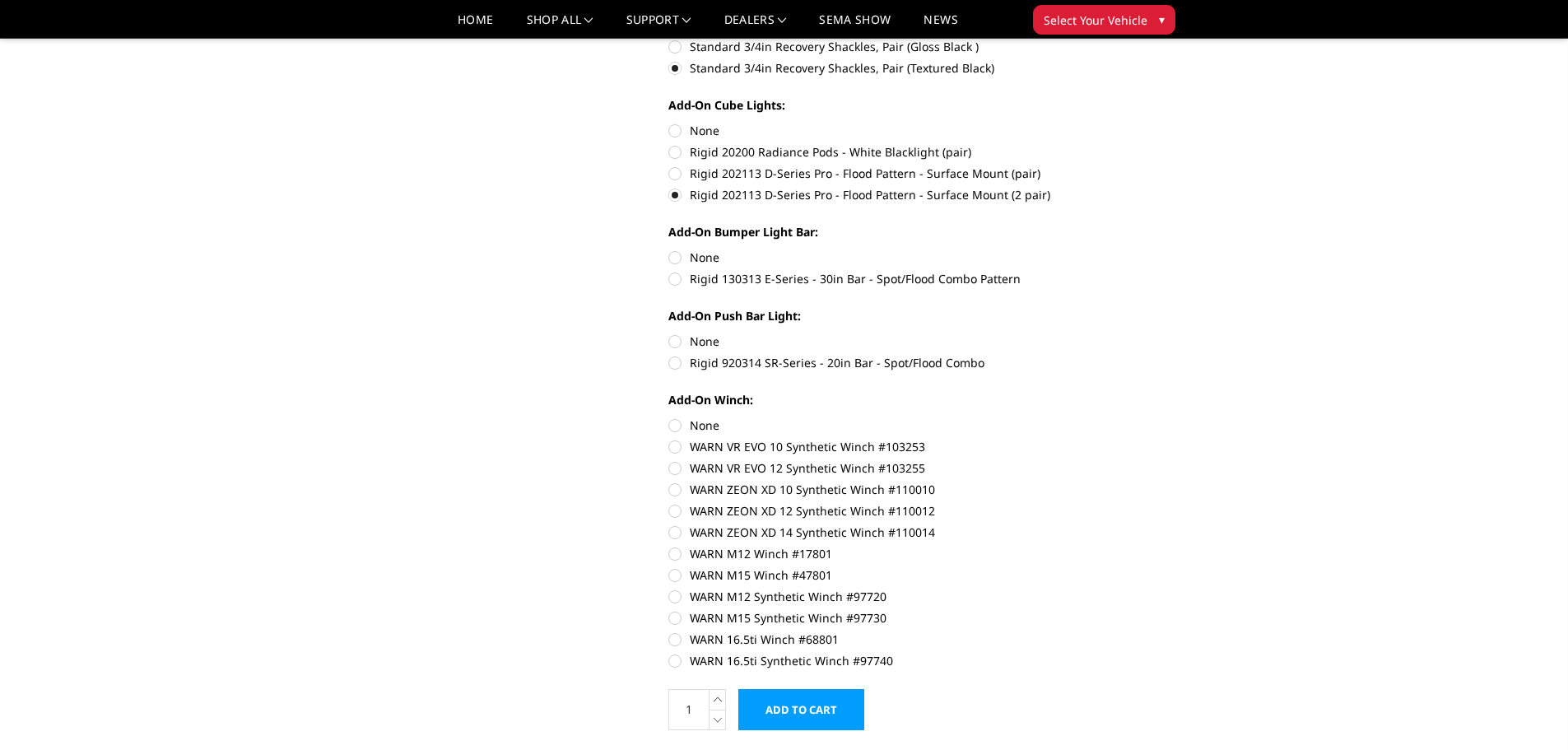
click at [674, 280] on label "Rigid 130313 E-Series - 30in Bar - Spot/Flood Combo Pattern" at bounding box center [895, 278] width 454 height 18
click at [1123, 250] on input "Rigid 130313 E-Series - 30in Bar - Spot/Flood Combo Pattern" at bounding box center [1123, 249] width 1 height 1
radio input "true"
click at [673, 366] on label "Rigid 920314 SR-Series - 20in Bar - Spot/Flood Combo" at bounding box center [895, 362] width 454 height 18
click at [1123, 333] on input "Rigid 920314 SR-Series - 20in Bar - Spot/Flood Combo" at bounding box center [1123, 332] width 1 height 1
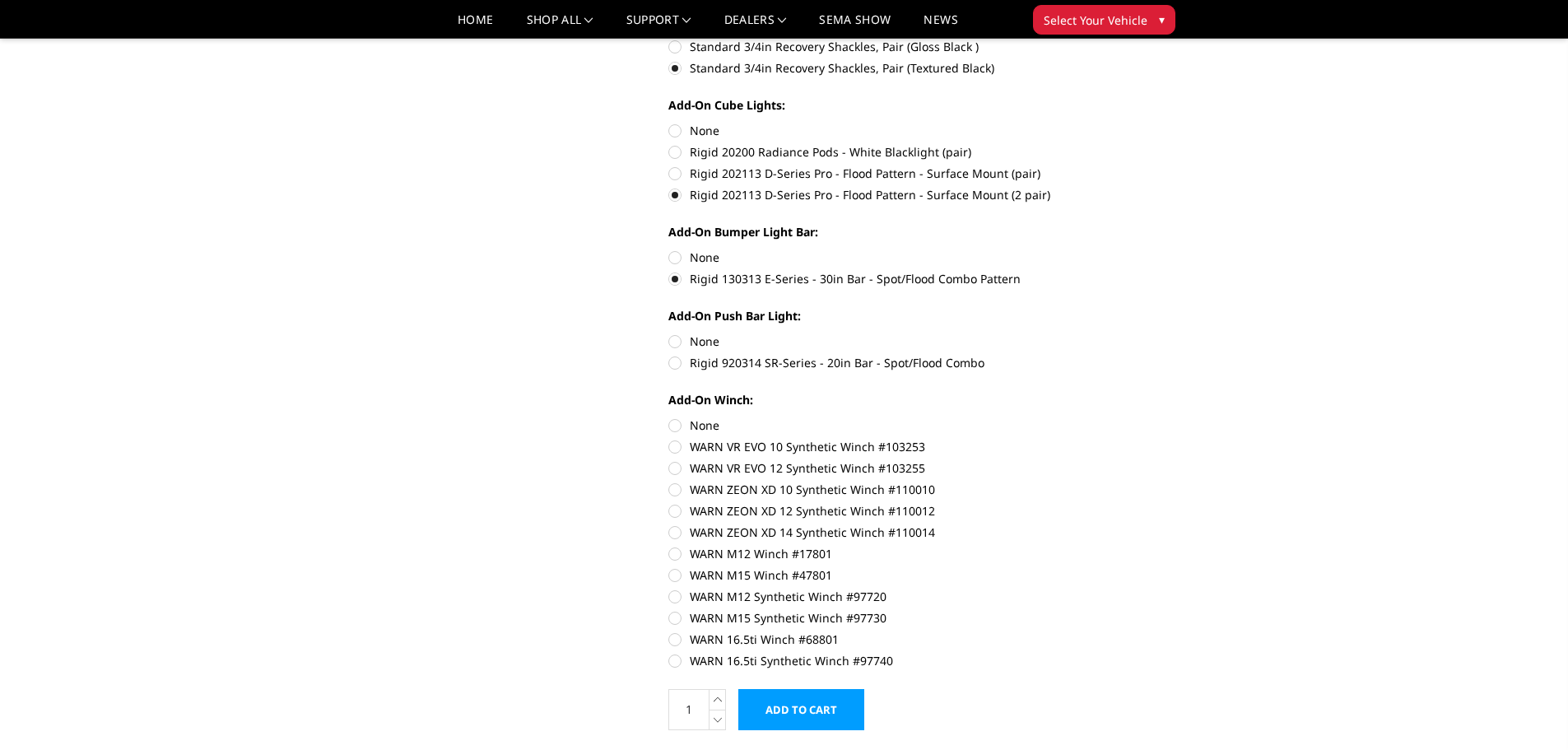
radio input "true"
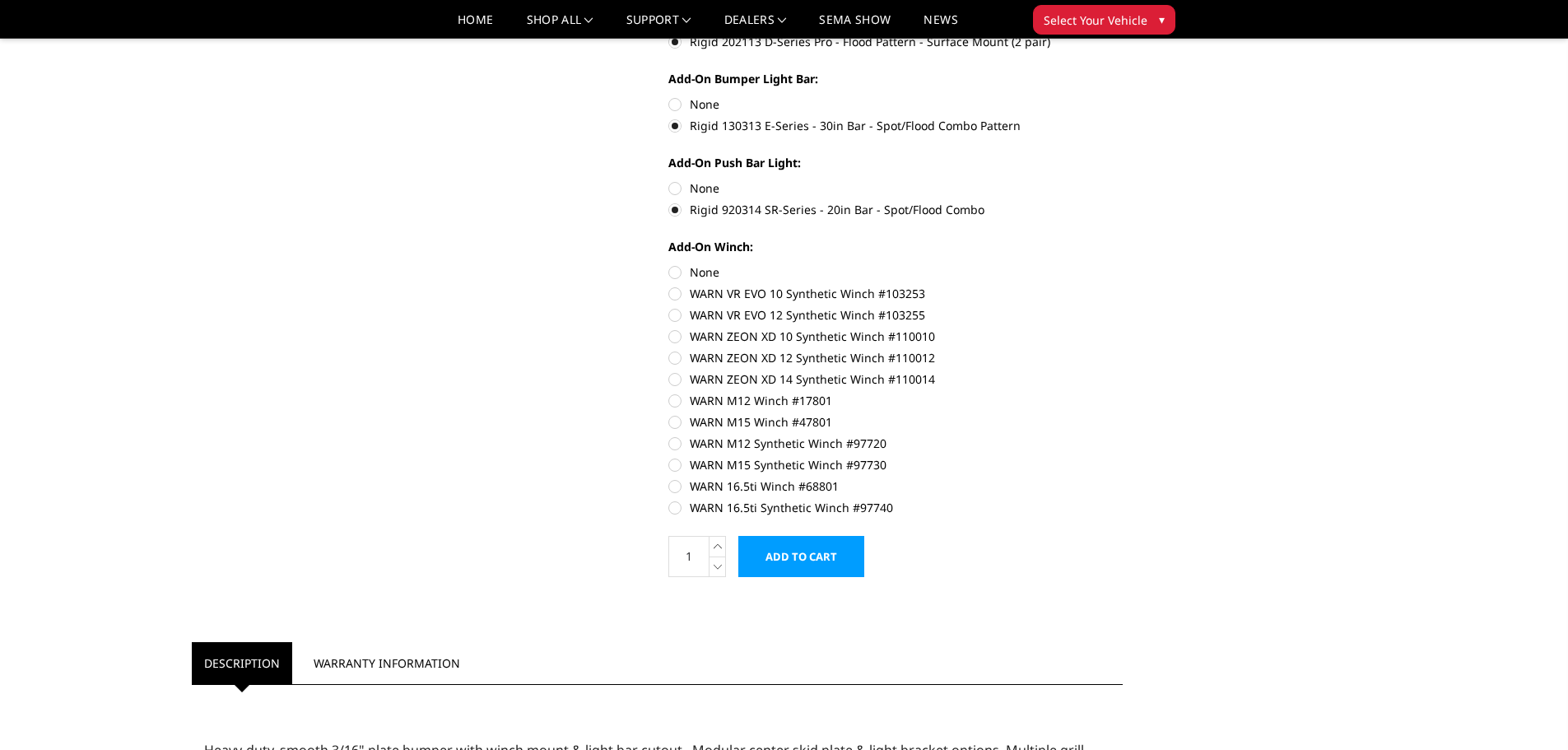
scroll to position [988, 0]
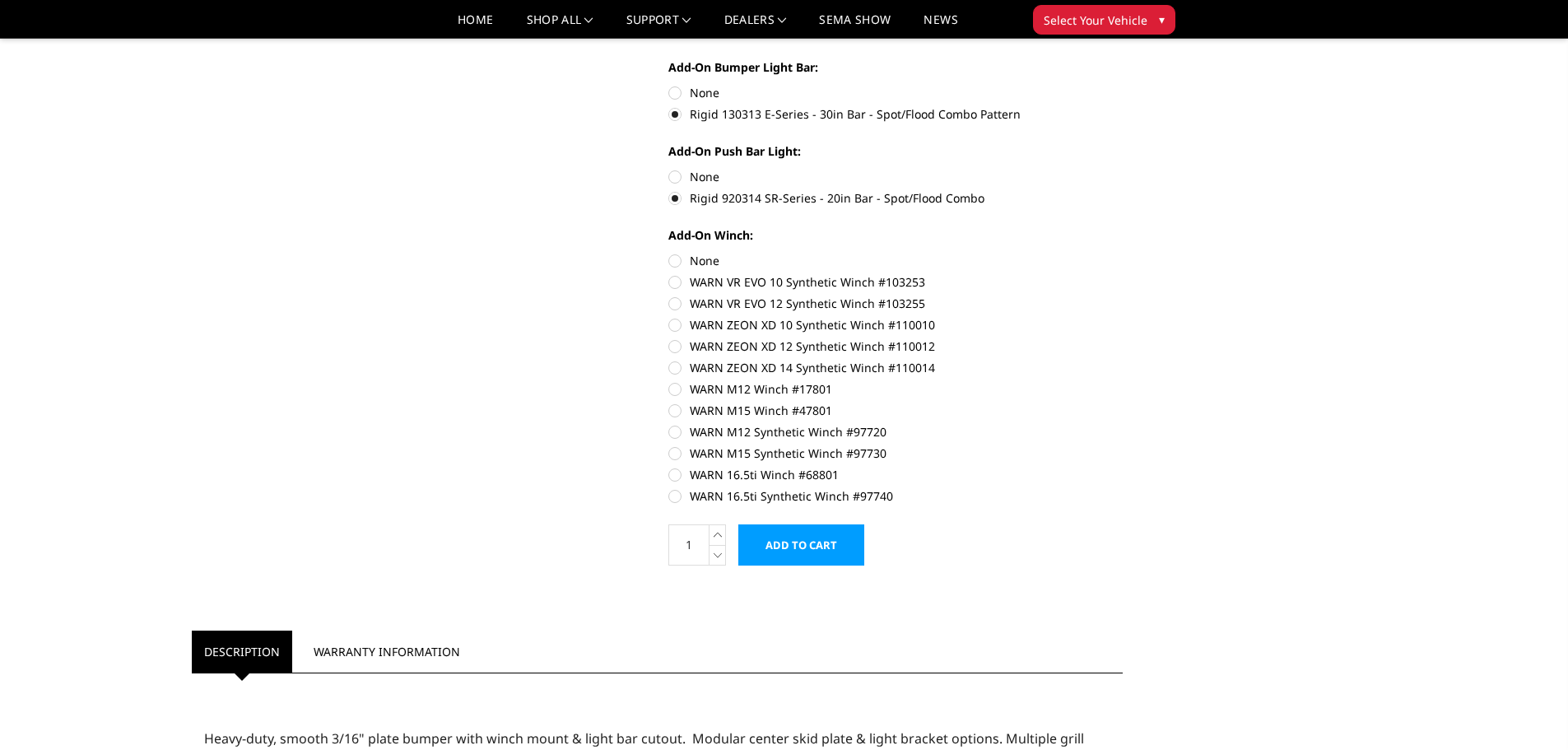
click at [674, 455] on label "WARN M15 Synthetic Winch #97730" at bounding box center [895, 453] width 454 height 18
click at [1123, 424] on input "WARN M15 Synthetic Winch #97730" at bounding box center [1123, 423] width 1 height 1
radio input "true"
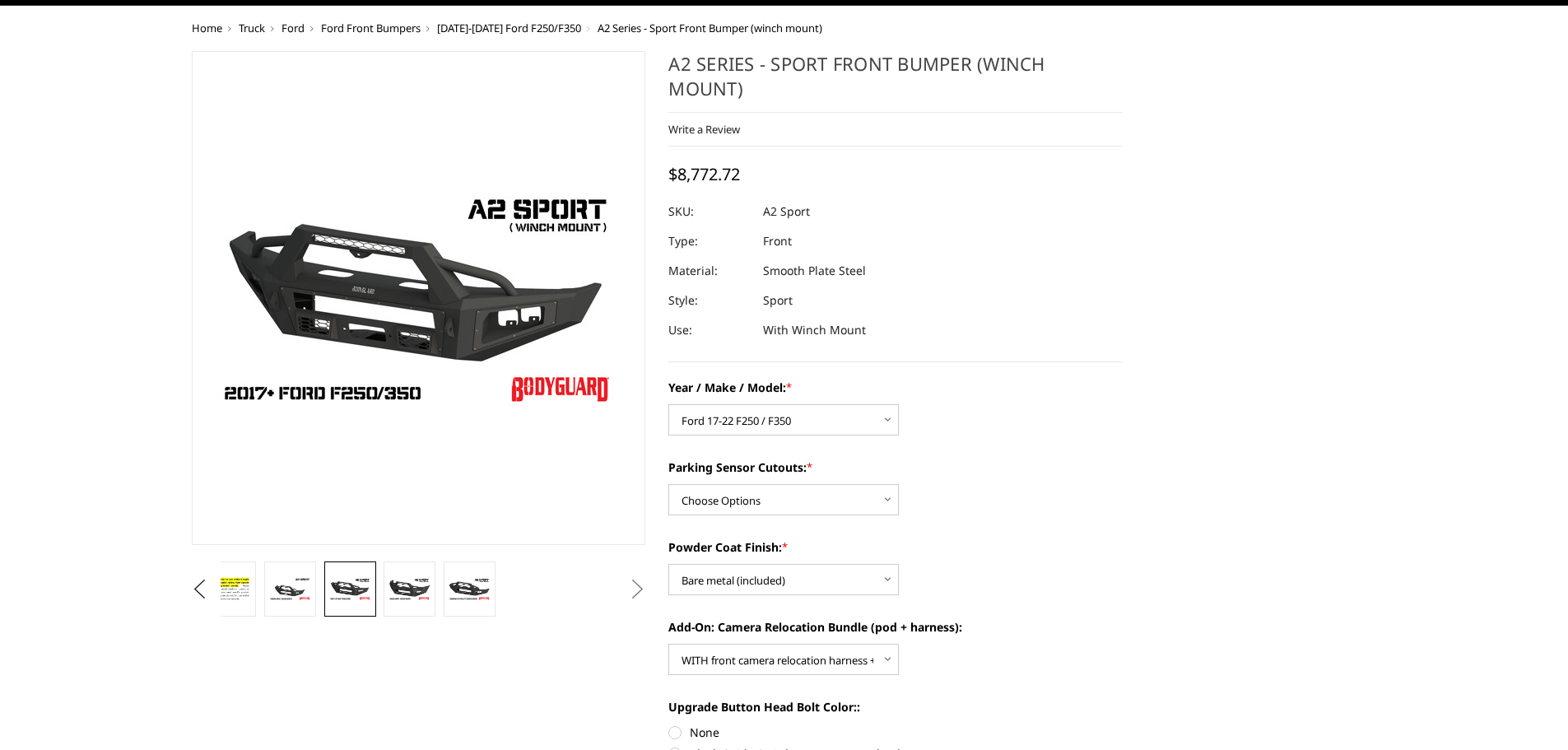
scroll to position [0, 0]
